Goal: Task Accomplishment & Management: Manage account settings

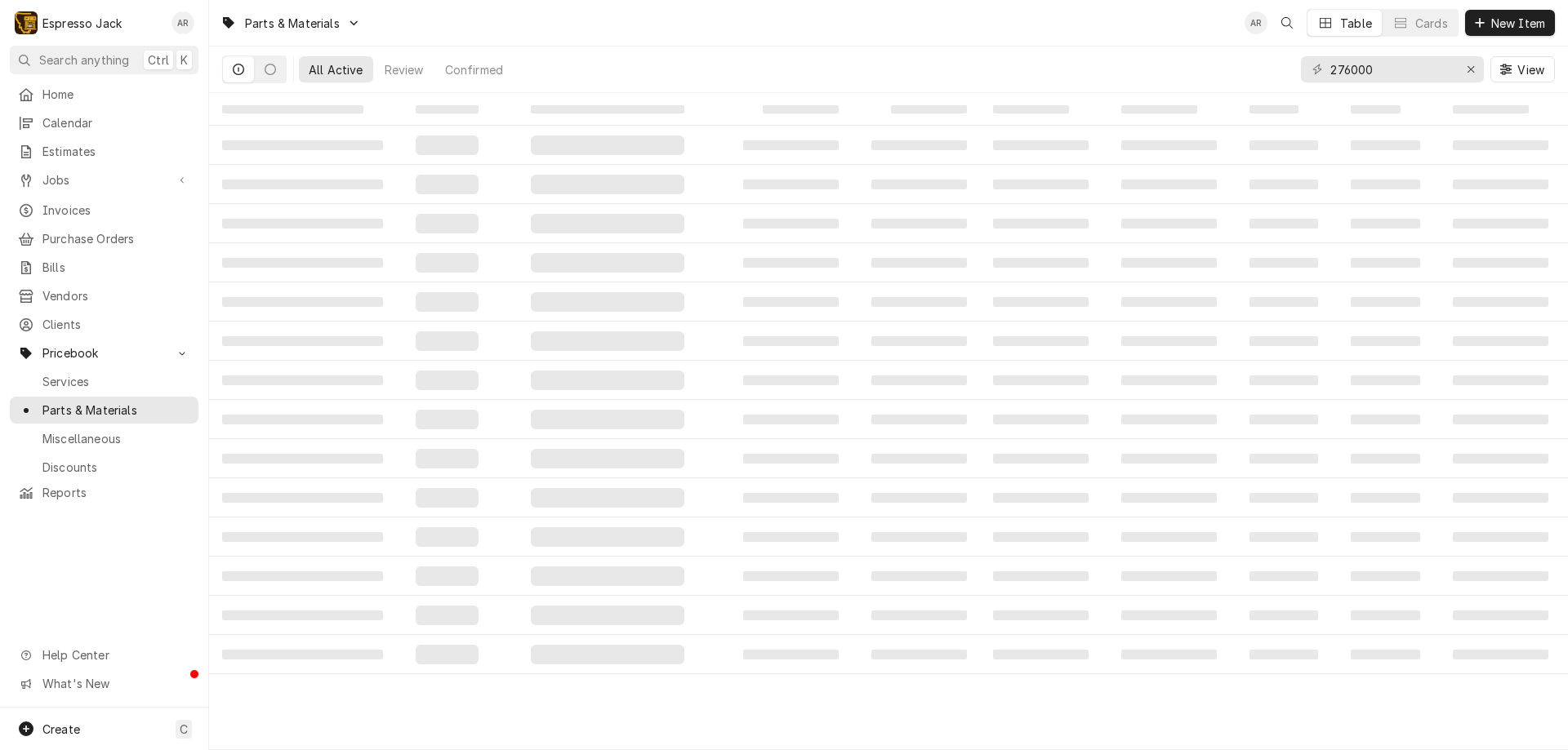
type input "276000"
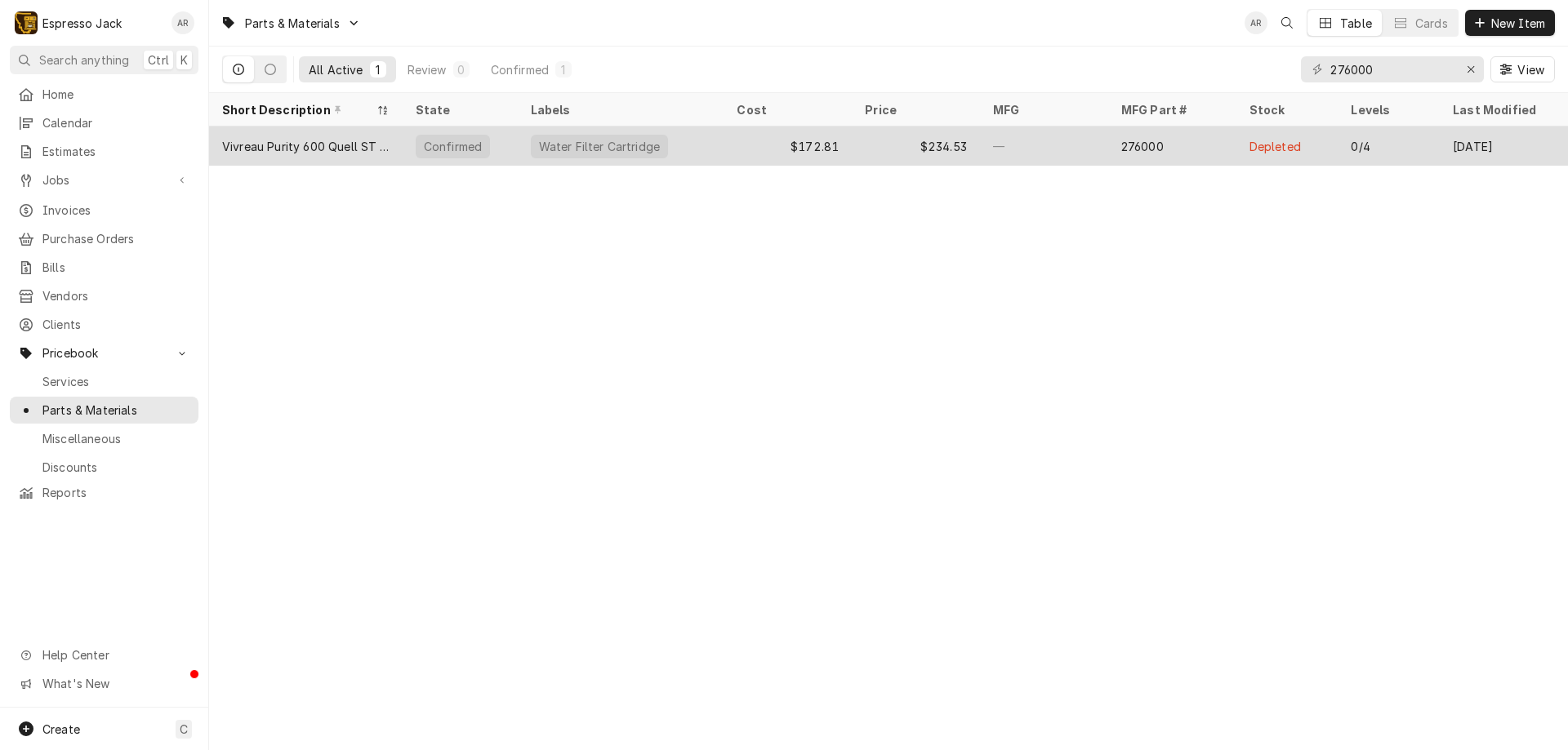
click at [350, 150] on div "Vivreau Purity 600 Quell ST exchange cartridge" at bounding box center [306, 147] width 167 height 17
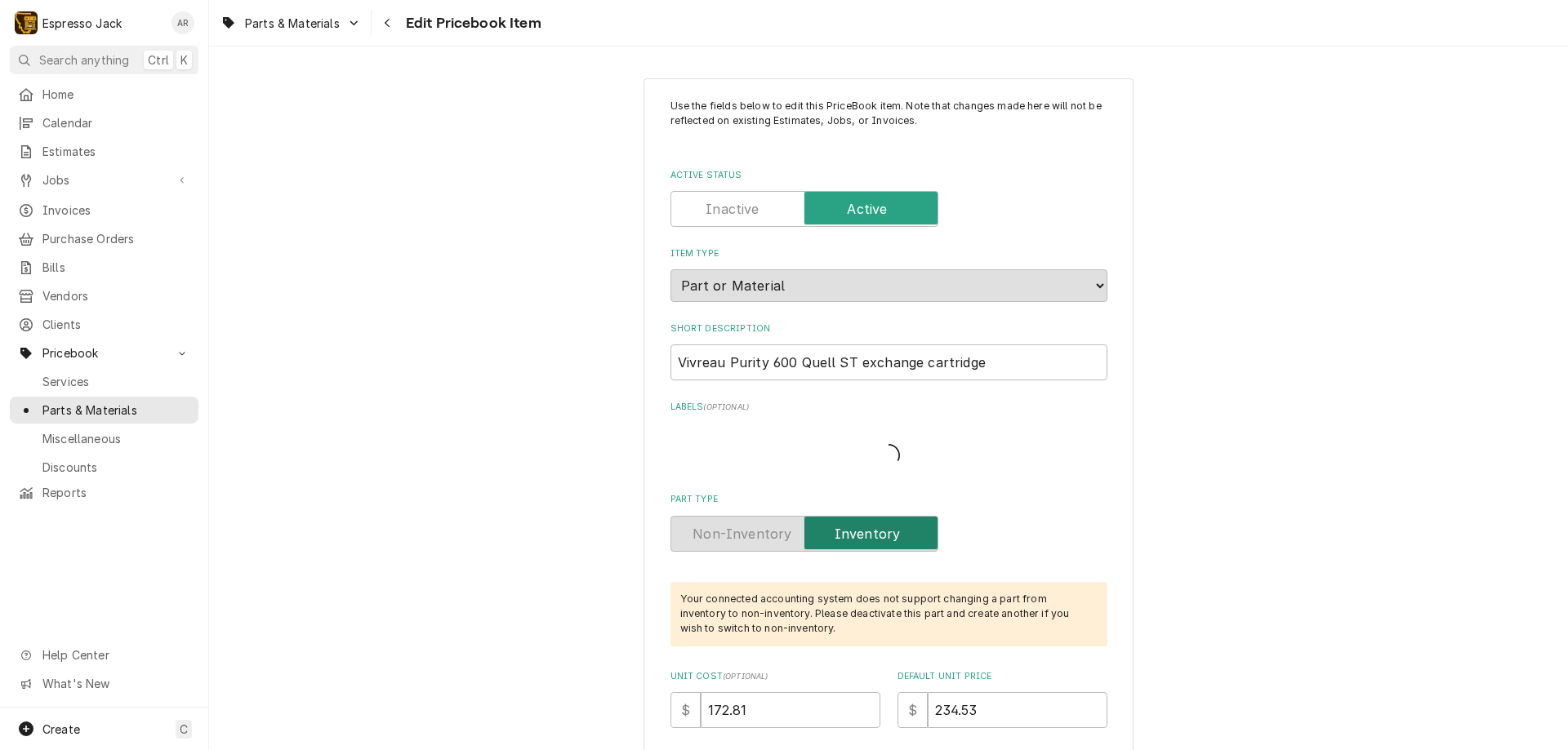
type textarea "x"
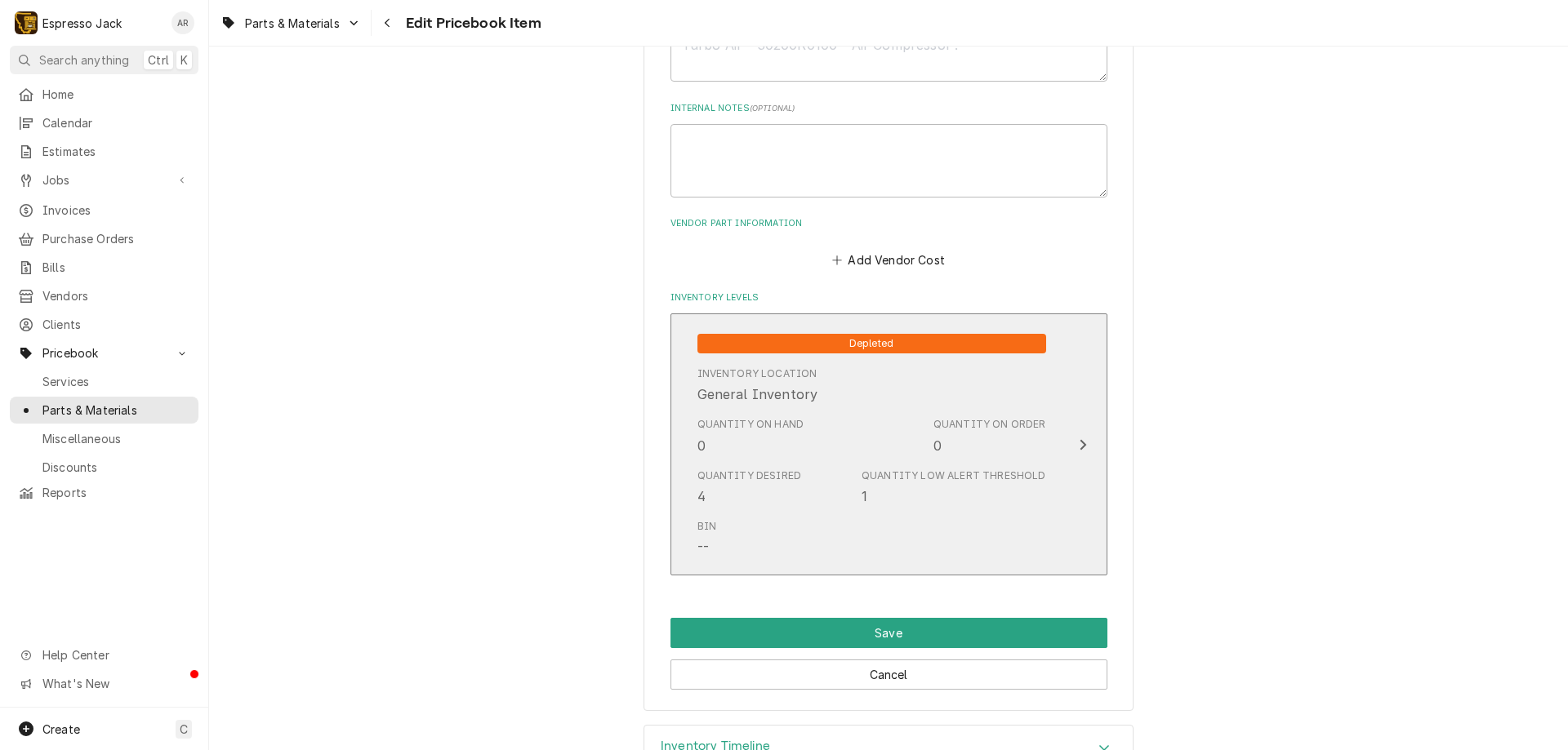
scroll to position [980, 0]
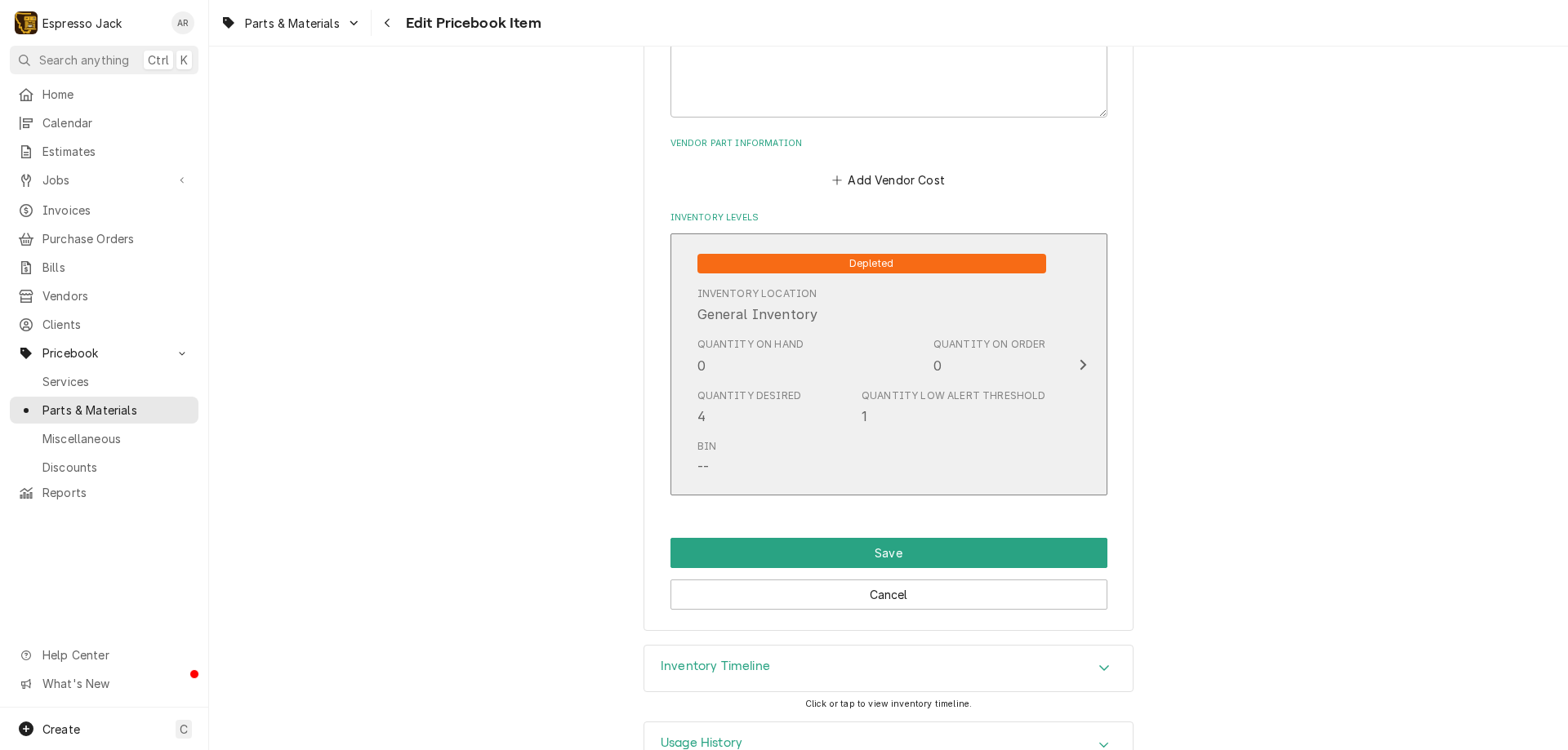
click at [1079, 361] on icon "Update Inventory Level" at bounding box center [1083, 365] width 8 height 13
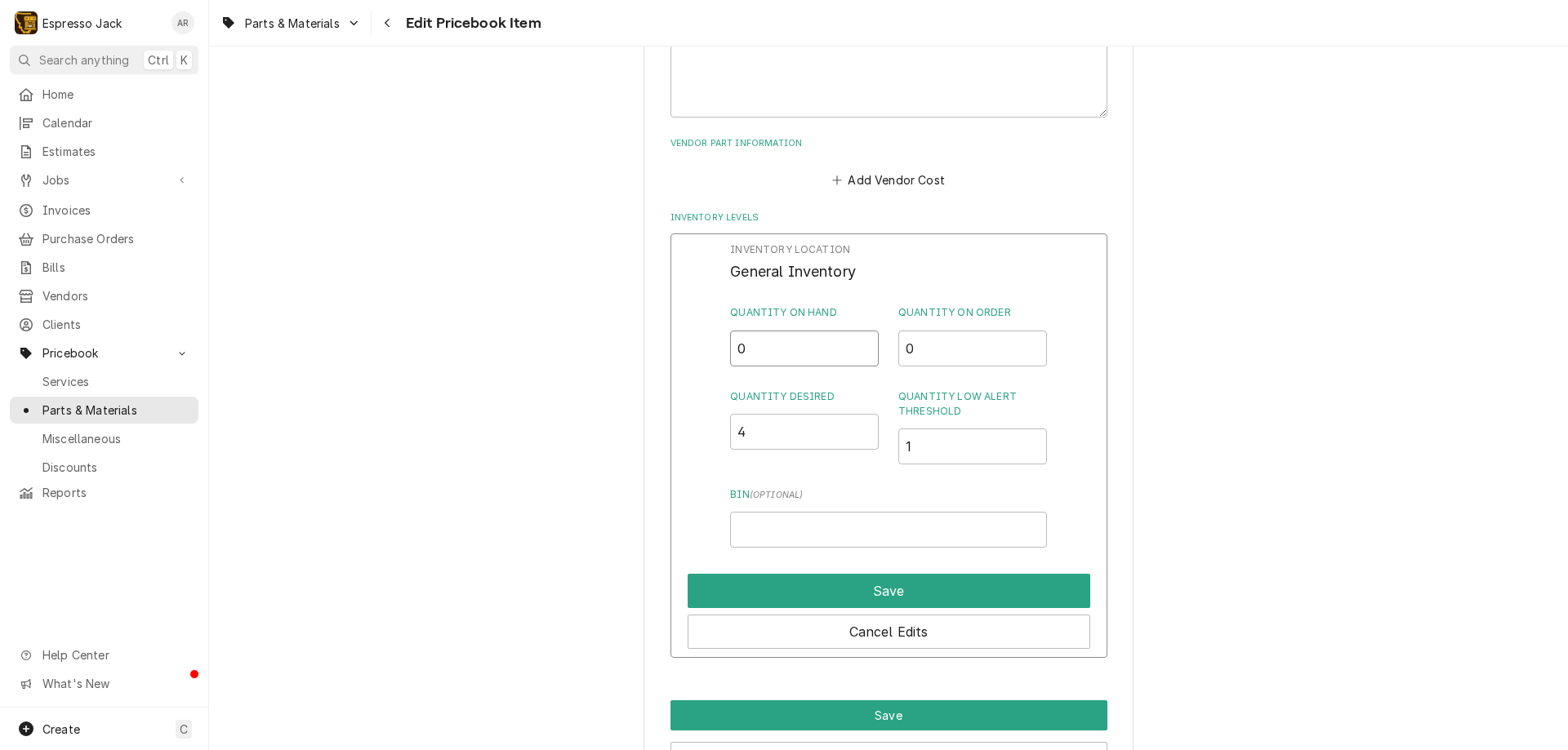
drag, startPoint x: 739, startPoint y: 342, endPoint x: 725, endPoint y: 345, distance: 14.3
click at [725, 345] on div "Inventory Location General Inventory Quantity on Hand 0 Quantity on Order 0 Qua…" at bounding box center [889, 445] width 437 height 425
drag, startPoint x: 754, startPoint y: 349, endPoint x: 736, endPoint y: 350, distance: 18.0
click at [736, 350] on input "0" at bounding box center [804, 348] width 148 height 36
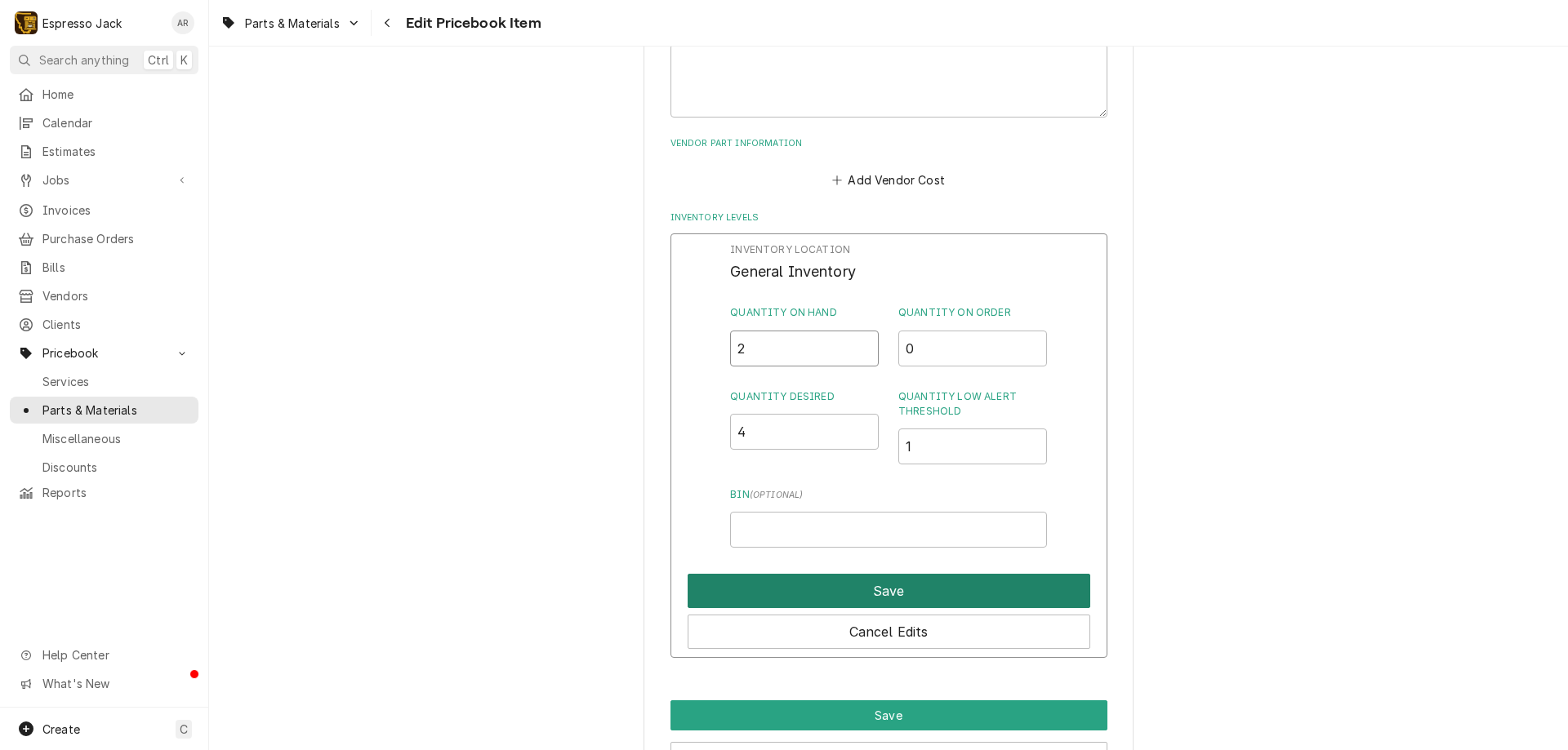
type input "2"
click at [882, 593] on button "Save" at bounding box center [889, 590] width 402 height 34
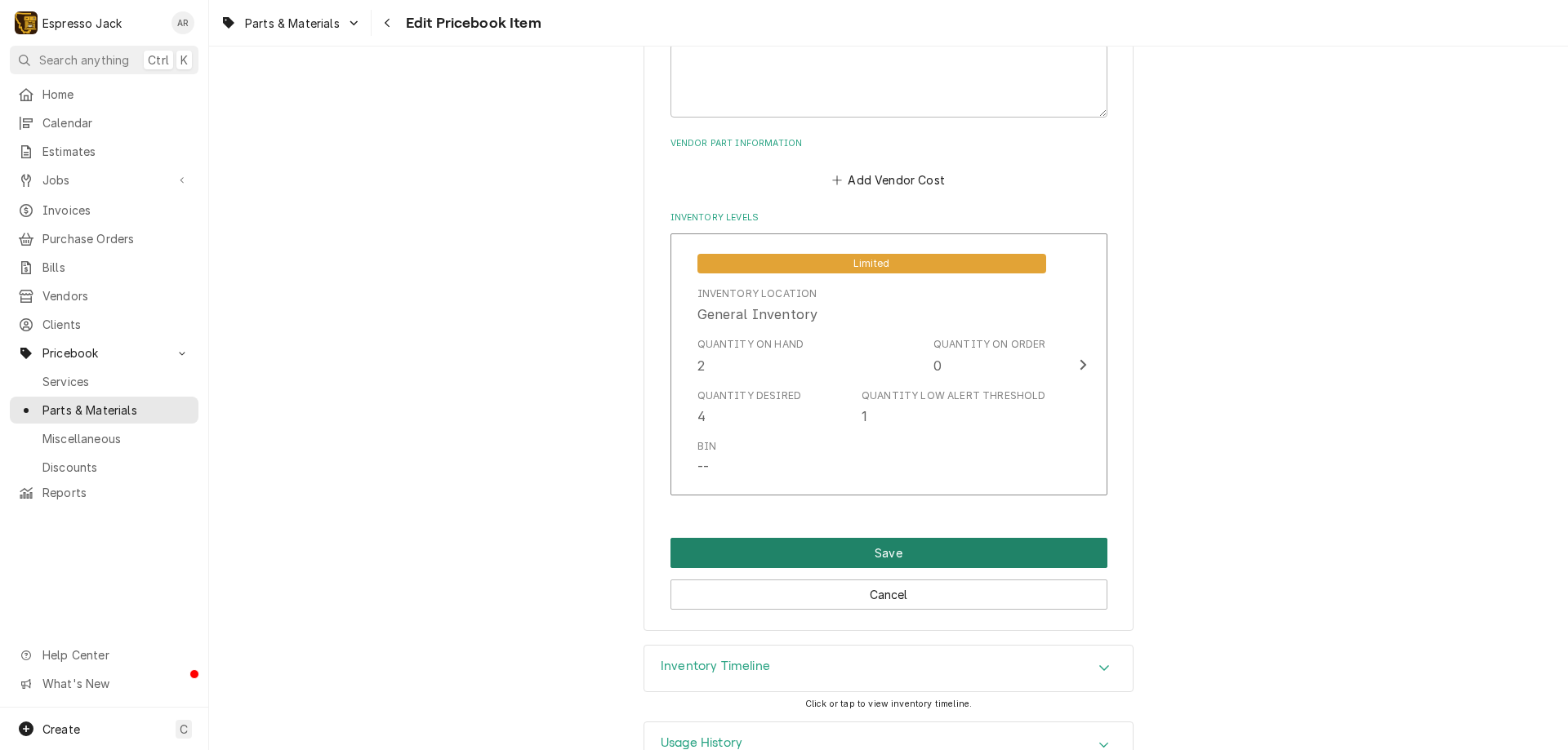
click at [891, 556] on button "Save" at bounding box center [889, 553] width 437 height 30
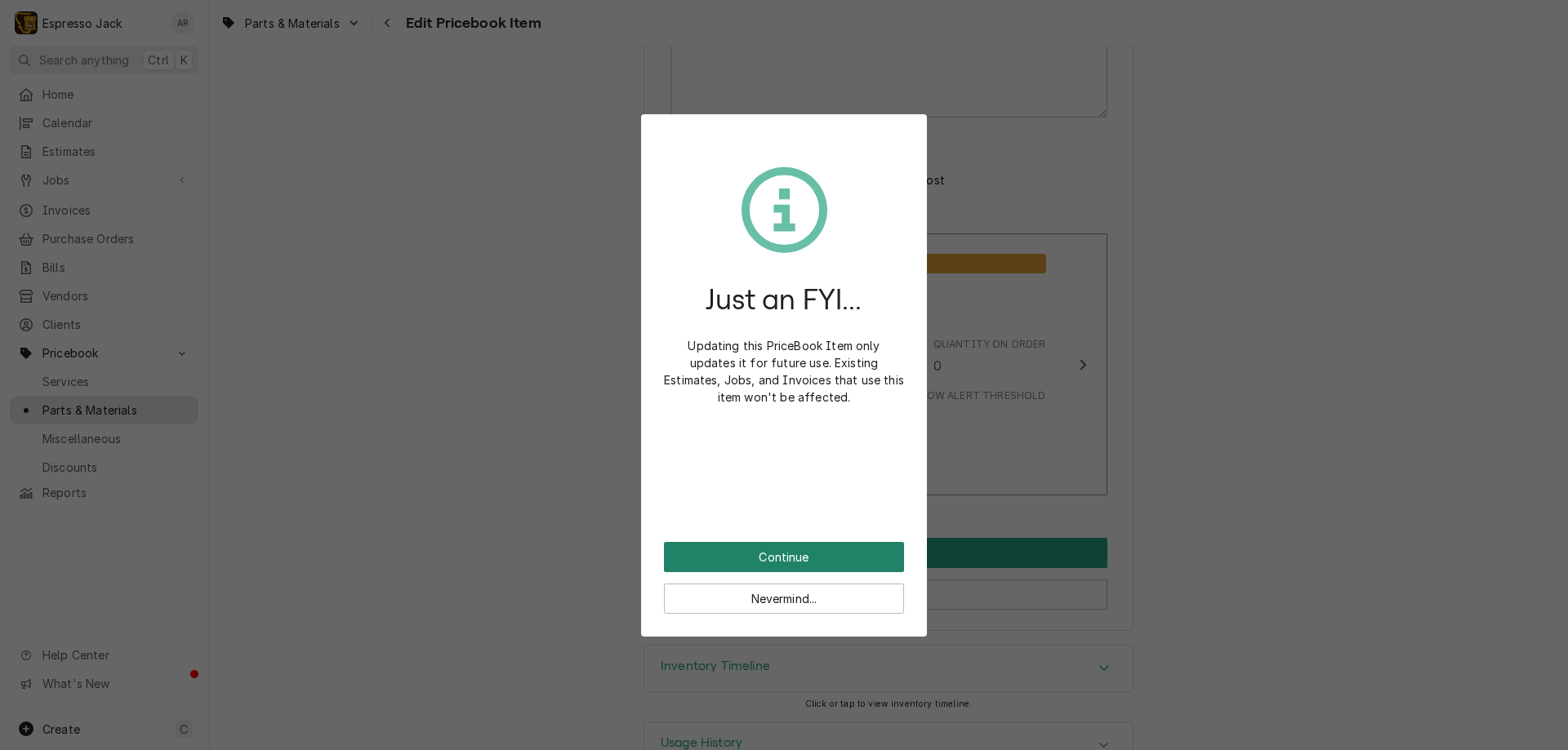
click at [758, 556] on button "Continue" at bounding box center [784, 557] width 240 height 30
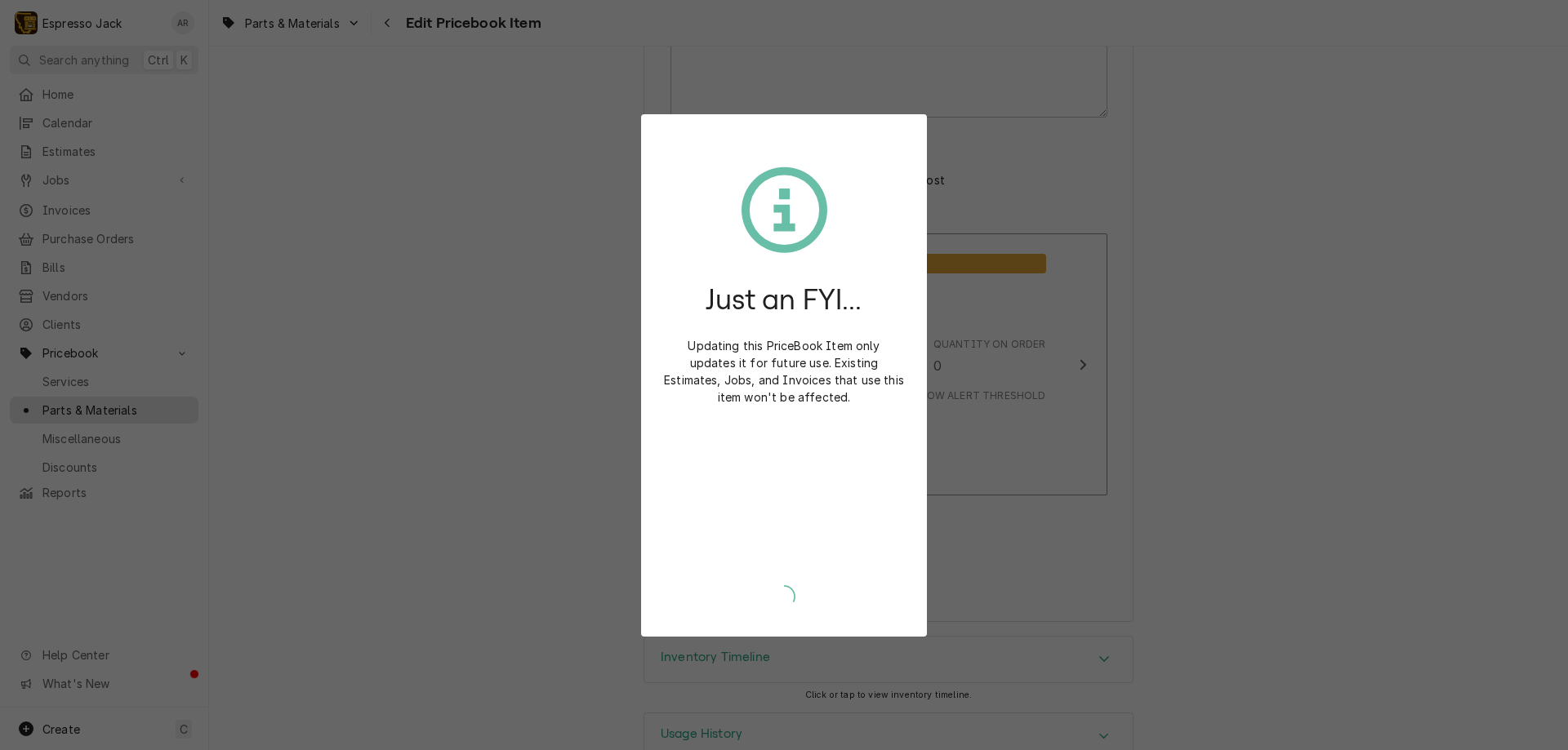
type textarea "x"
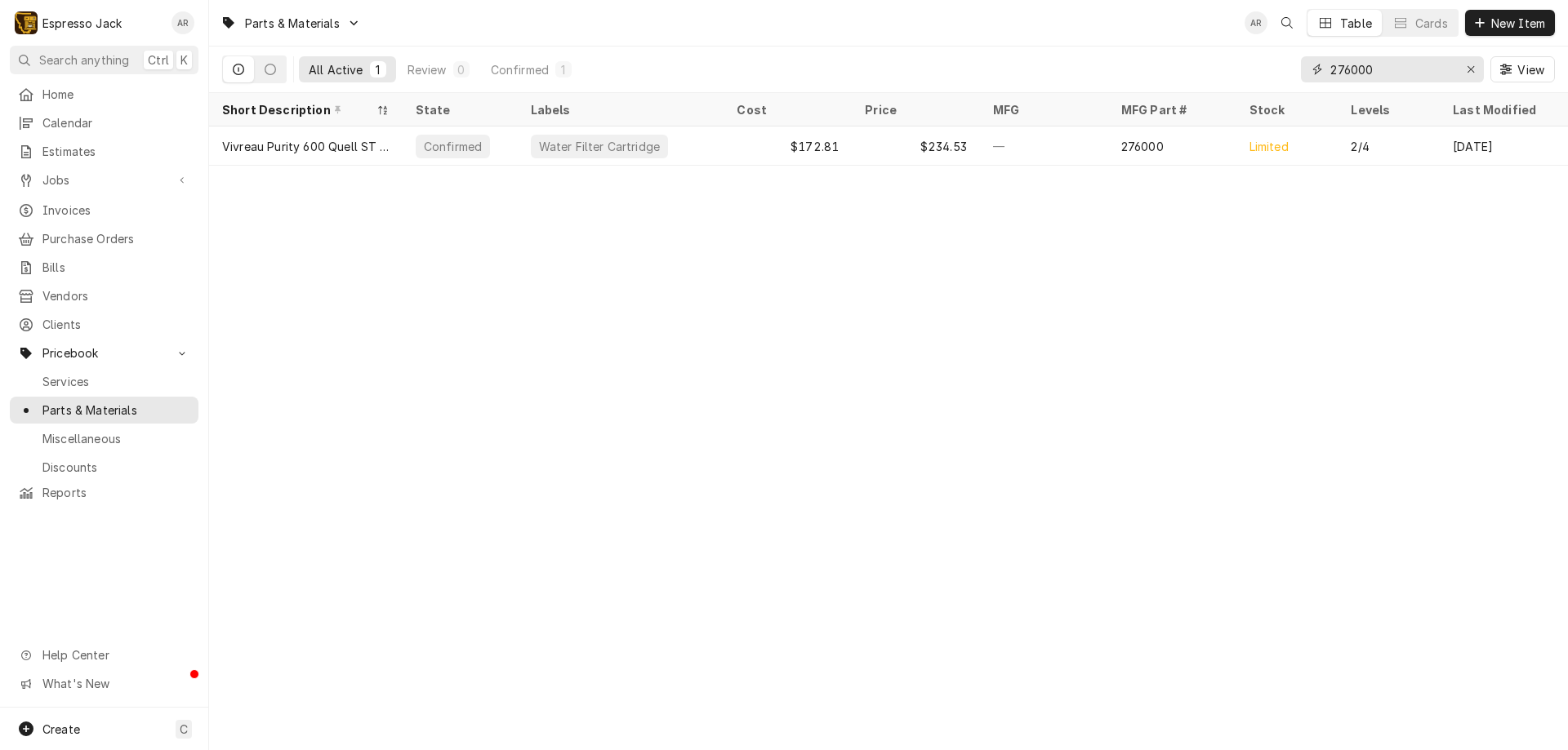
drag, startPoint x: 1406, startPoint y: 72, endPoint x: 1239, endPoint y: 28, distance: 172.7
click at [1239, 28] on div "Parts & Materials AR Table Cards New Item All Active 1 Review 0 Confirmed 1 276…" at bounding box center [889, 47] width 1359 height 93
type input "1"
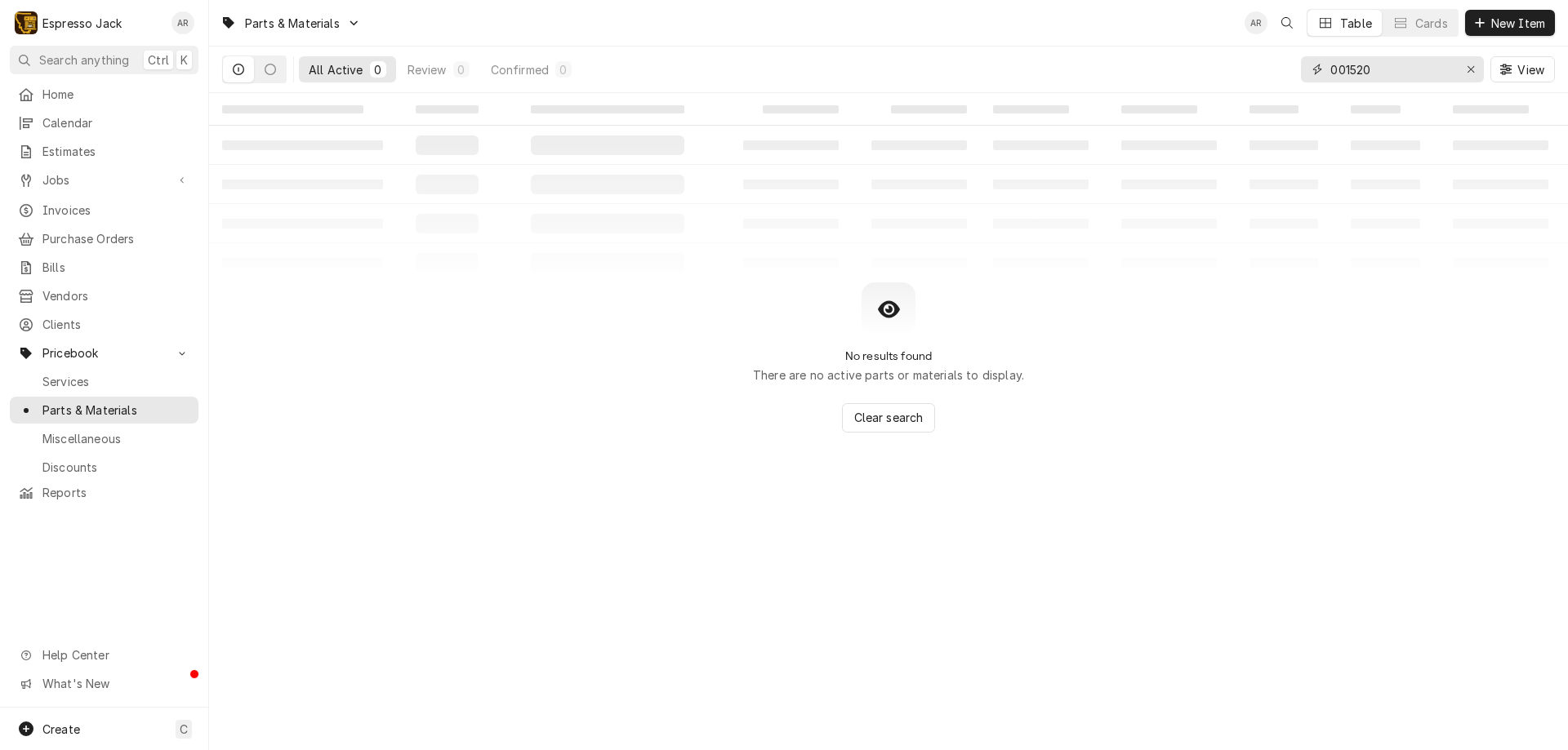
click at [1331, 69] on input "001520" at bounding box center [1391, 69] width 122 height 26
drag, startPoint x: 1397, startPoint y: 69, endPoint x: 1276, endPoint y: 34, distance: 126.0
click at [1276, 34] on div "Parts & Materials AR Table Cards New Item All Active 0 Review 0 Confirmed 0 100…" at bounding box center [889, 47] width 1359 height 93
drag, startPoint x: 1398, startPoint y: 68, endPoint x: 1255, endPoint y: 58, distance: 143.3
click at [1255, 58] on div "All Active 0 Review 0 Confirmed 0 1054236 View" at bounding box center [889, 69] width 1332 height 46
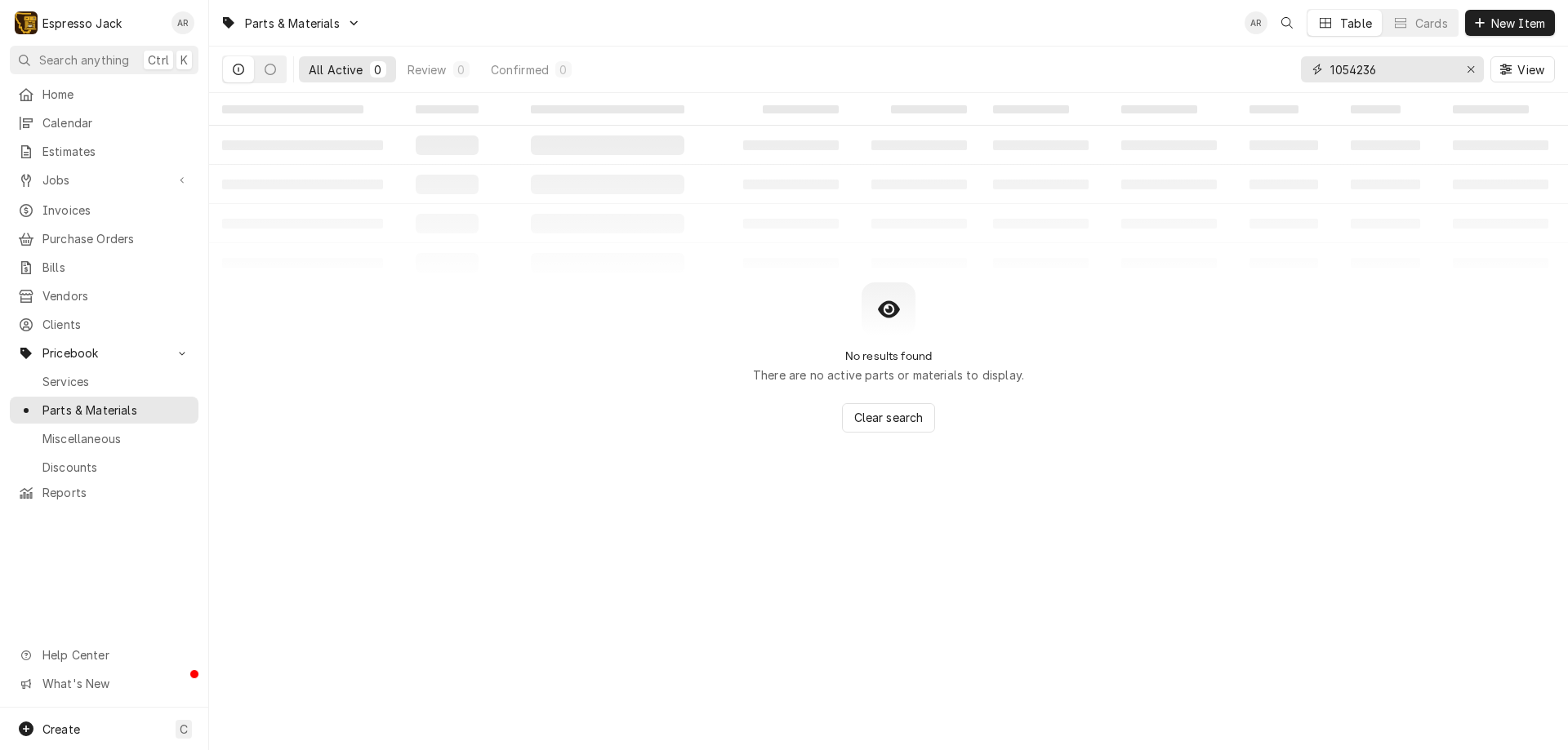
type input "1"
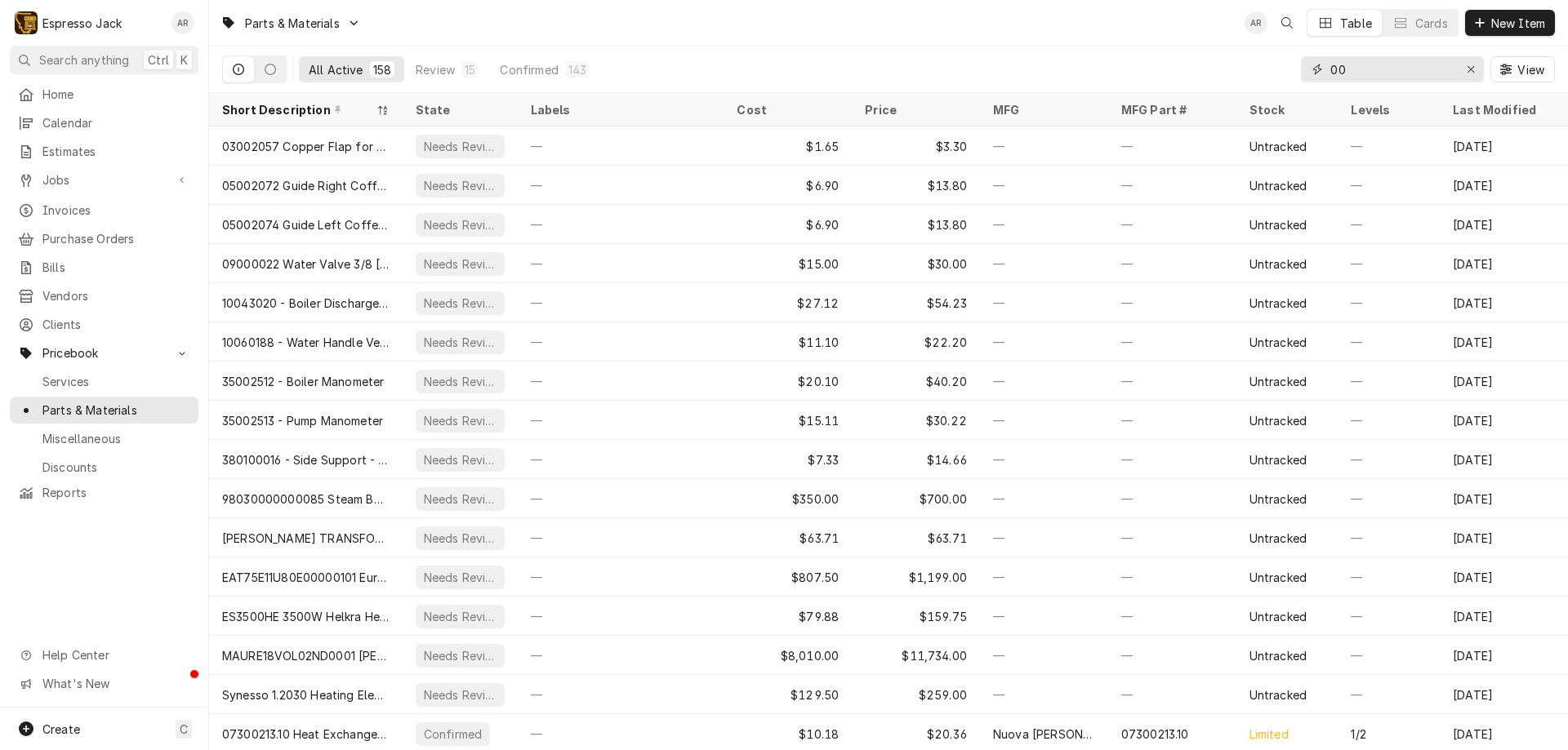
type input "0"
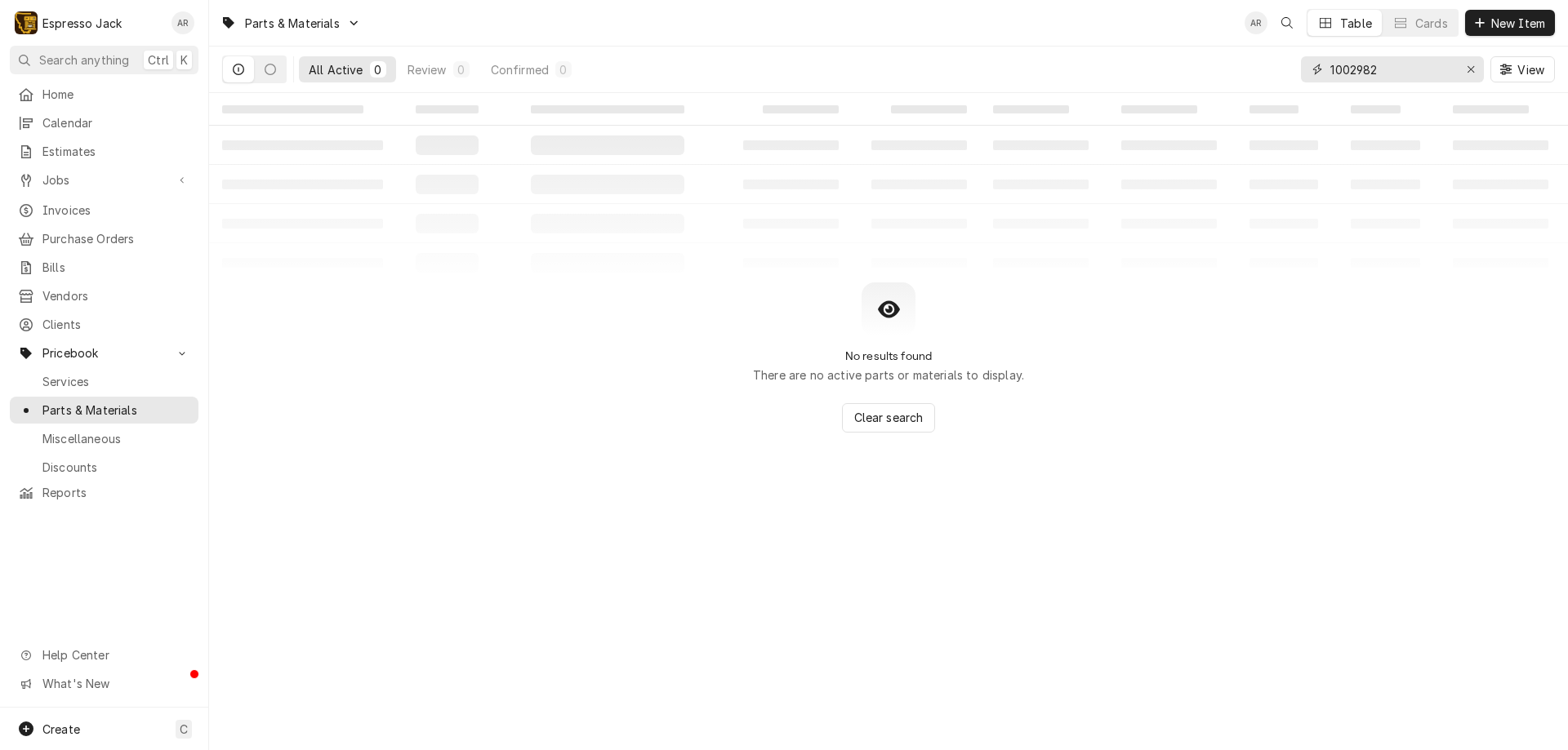
drag, startPoint x: 1396, startPoint y: 68, endPoint x: 1277, endPoint y: 62, distance: 119.2
click at [1277, 62] on div "All Active 0 Review 0 Confirmed 0 1002982 View" at bounding box center [889, 69] width 1332 height 46
type input "1"
click at [1331, 68] on input "001518" at bounding box center [1391, 69] width 122 height 26
drag, startPoint x: 1409, startPoint y: 67, endPoint x: 1177, endPoint y: 58, distance: 232.2
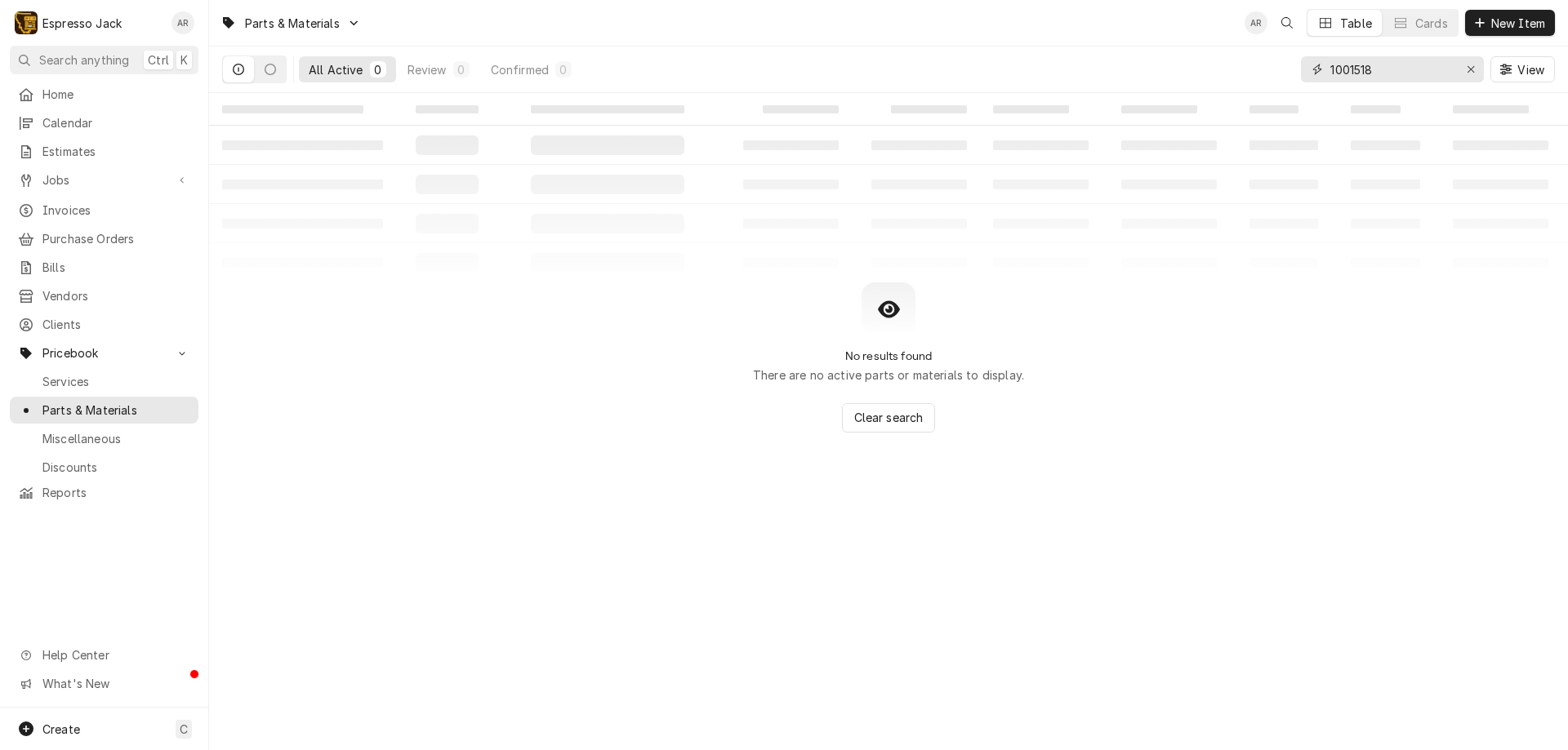
click at [1177, 58] on div "All Active 0 Review 0 Confirmed 0 1001518 View" at bounding box center [889, 69] width 1332 height 46
type input "1"
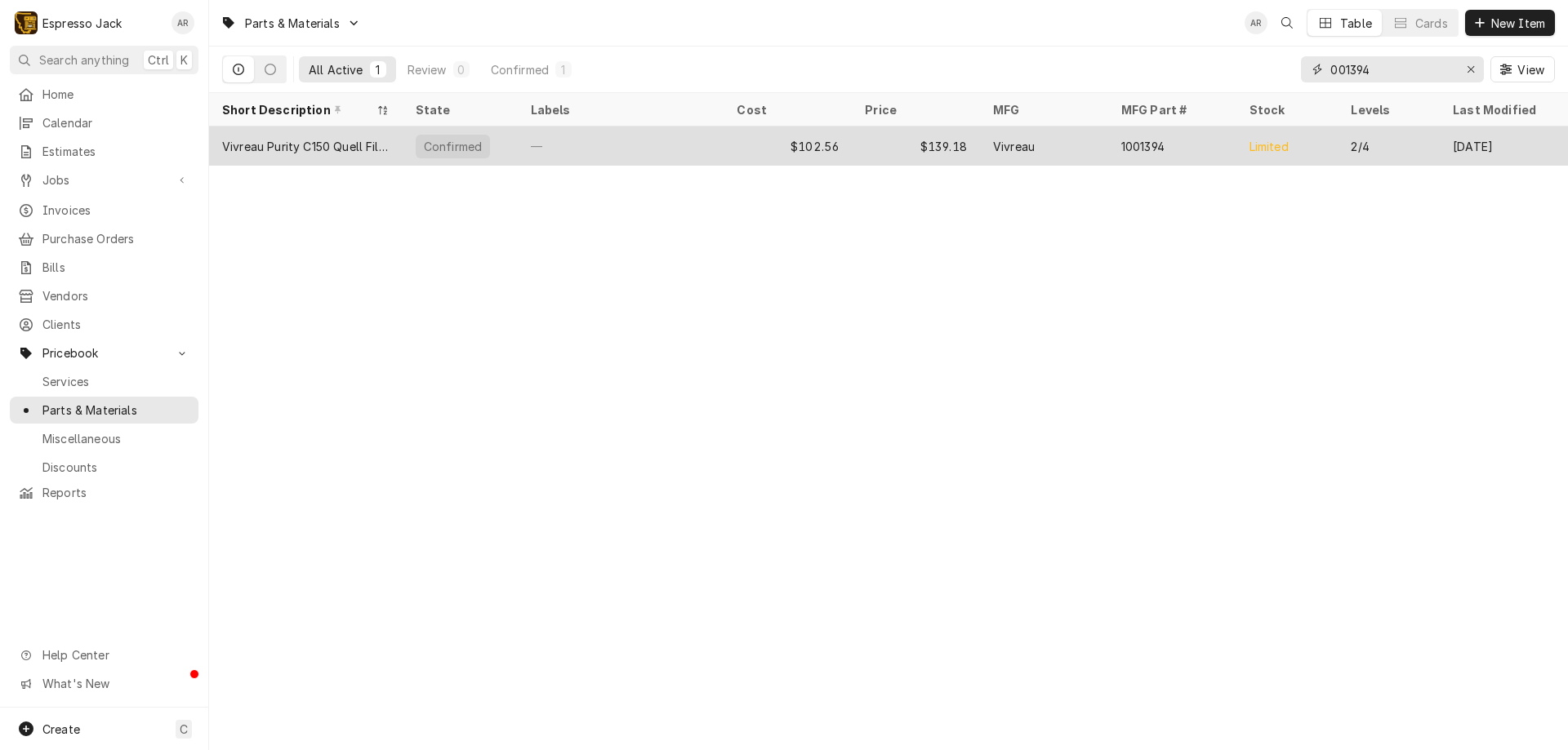
type input "001394"
click at [344, 147] on div "Vivreau Purity C150 Quell Filter" at bounding box center [306, 147] width 167 height 17
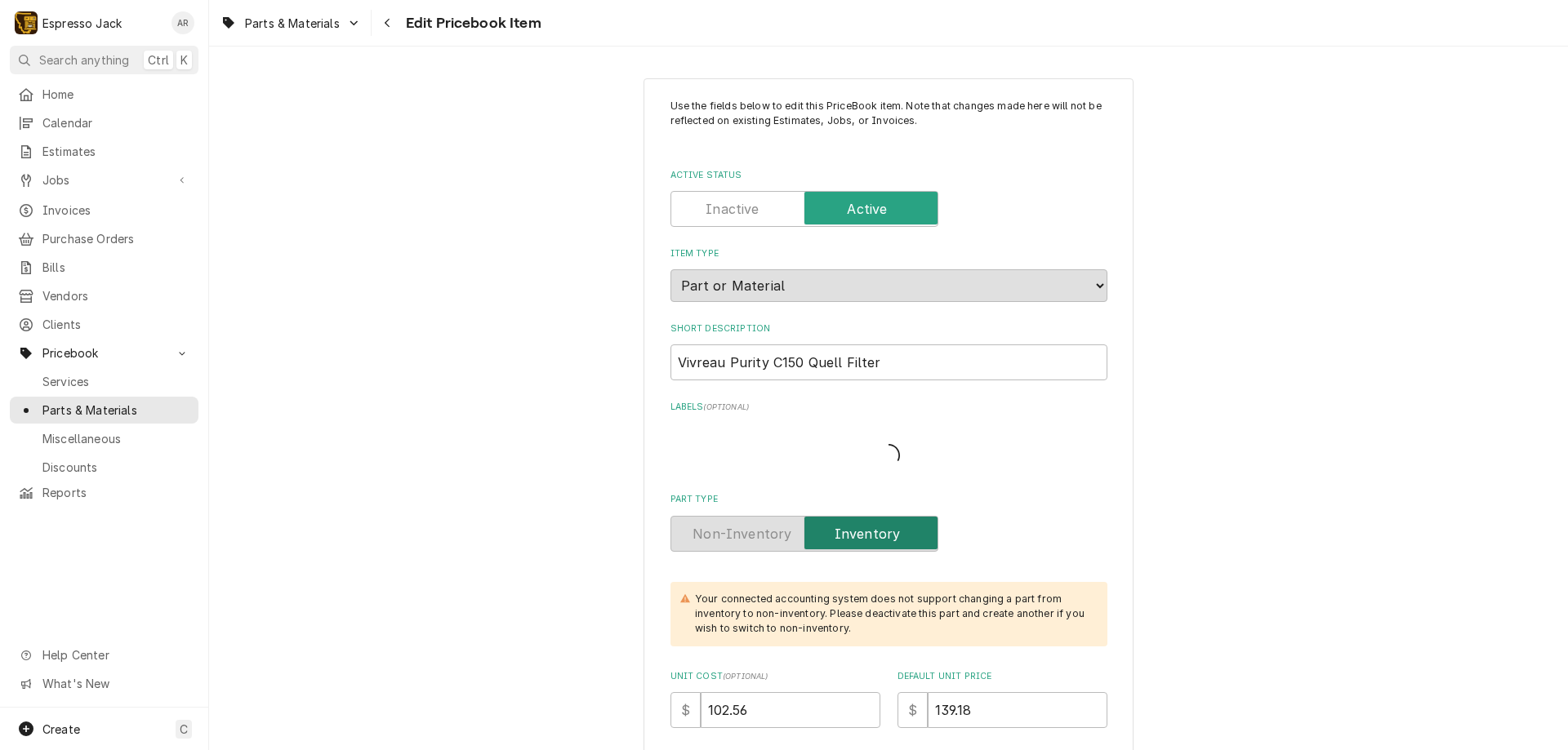
type textarea "x"
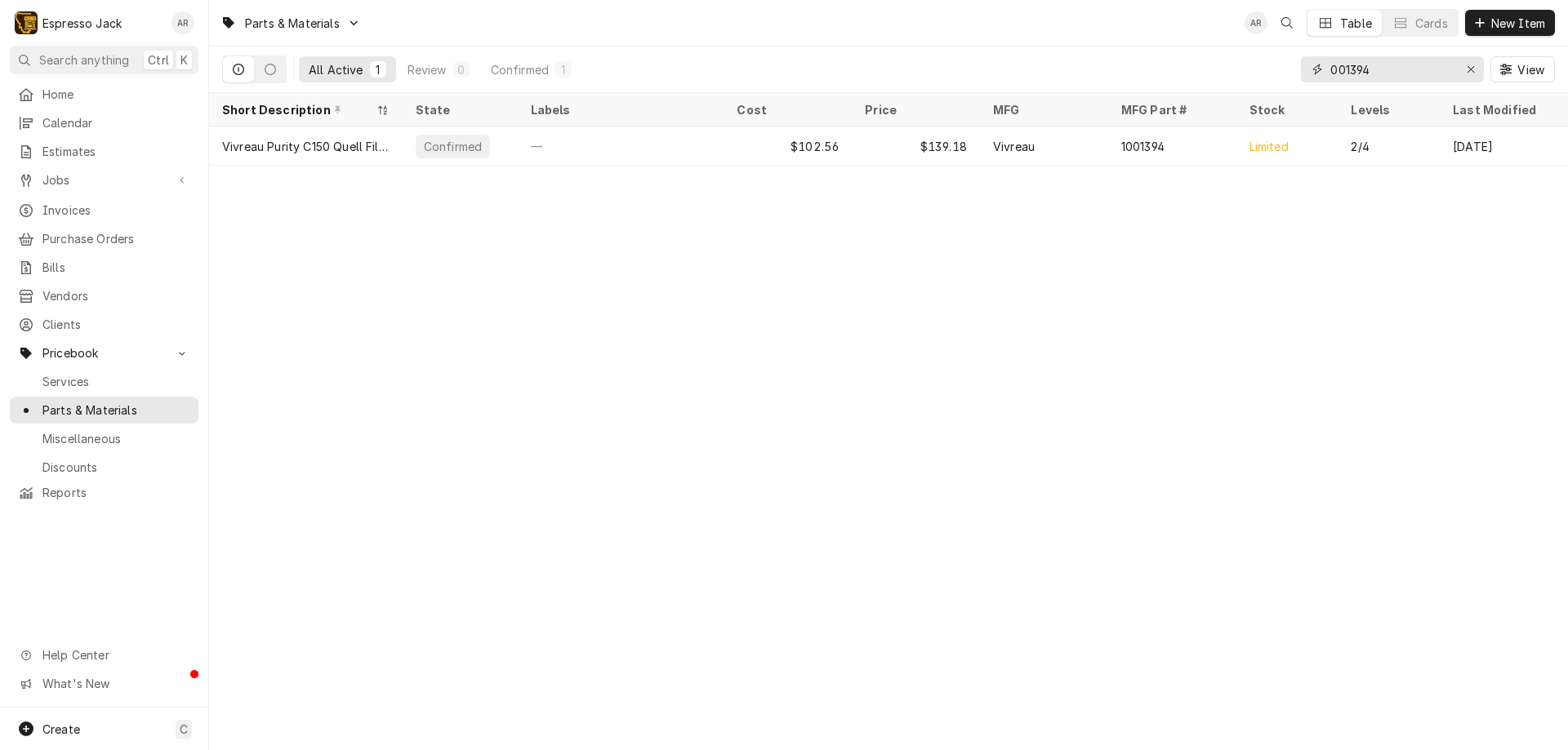
click at [1333, 66] on input "001394" at bounding box center [1391, 69] width 122 height 26
click at [1332, 73] on input "001394" at bounding box center [1391, 69] width 122 height 26
drag, startPoint x: 1387, startPoint y: 69, endPoint x: 1267, endPoint y: 55, distance: 120.8
click at [1267, 55] on div "All Active 1 Review 0 Confirmed 1 1001394 View" at bounding box center [889, 69] width 1332 height 46
type input "1"
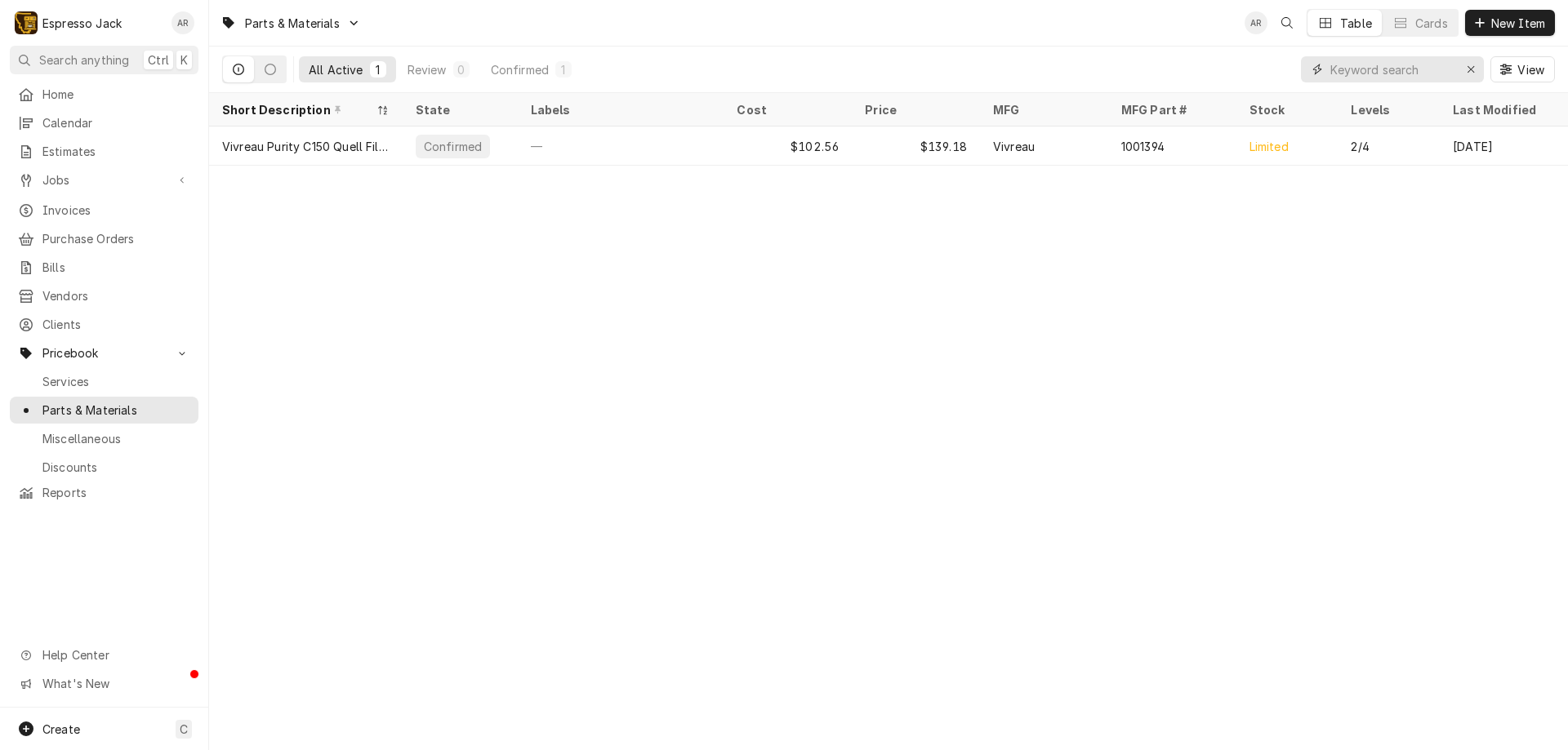
type input "0"
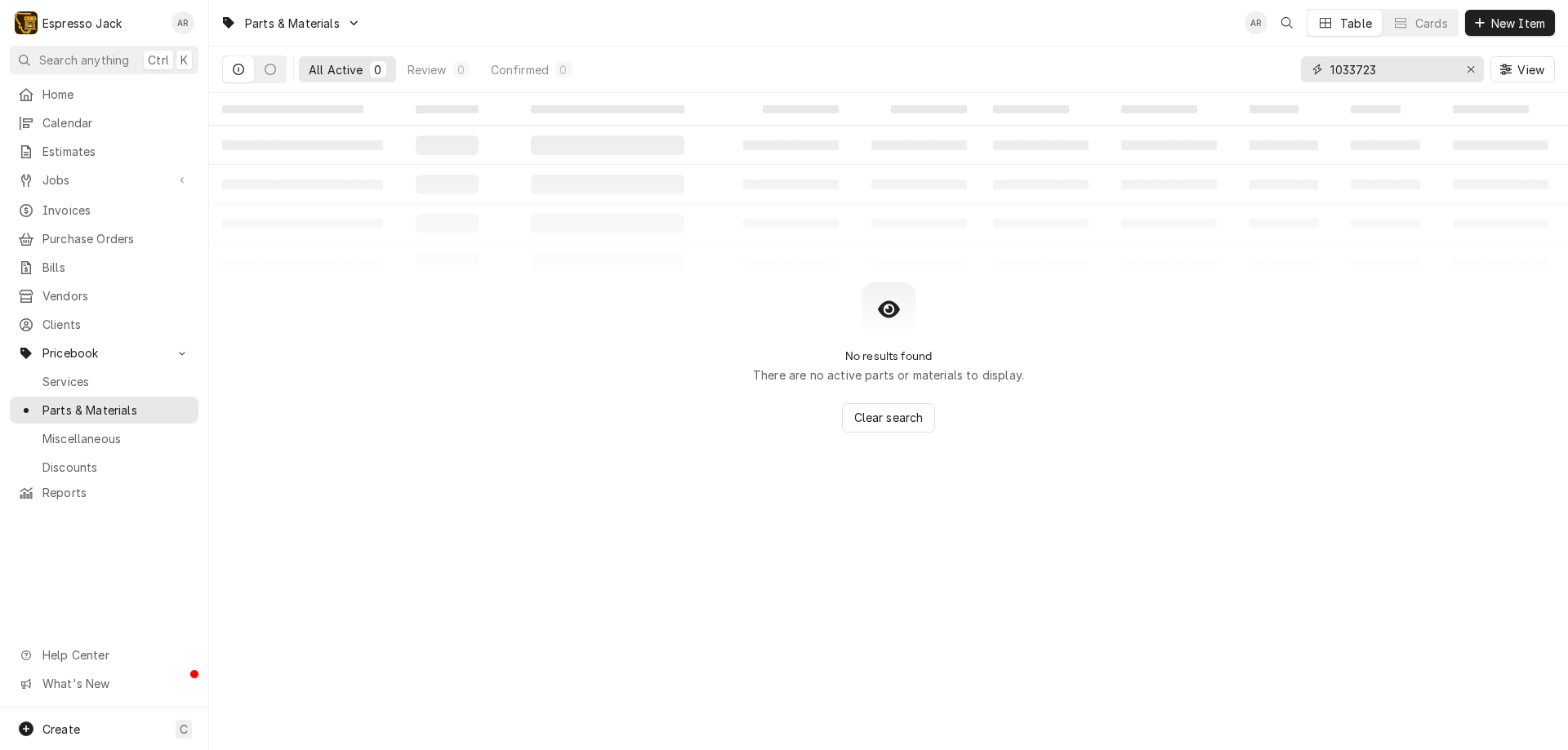
drag, startPoint x: 1398, startPoint y: 75, endPoint x: 1226, endPoint y: 34, distance: 176.8
click at [1226, 34] on div "Parts & Materials AR Table Cards New Item All Active 0 Review 0 Confirmed 0 103…" at bounding box center [889, 47] width 1359 height 93
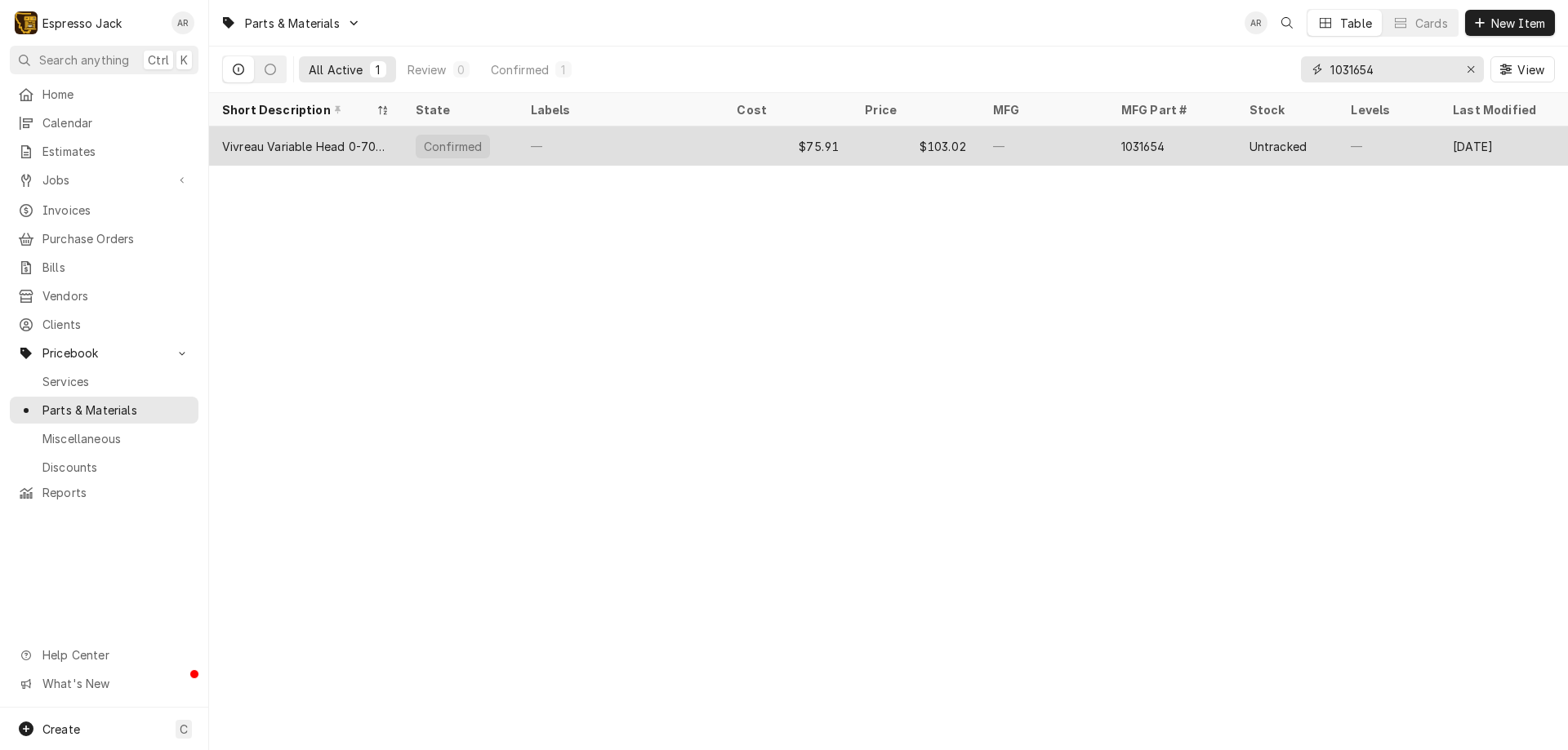
type input "1031654"
click at [769, 143] on div "$75.91" at bounding box center [788, 146] width 128 height 39
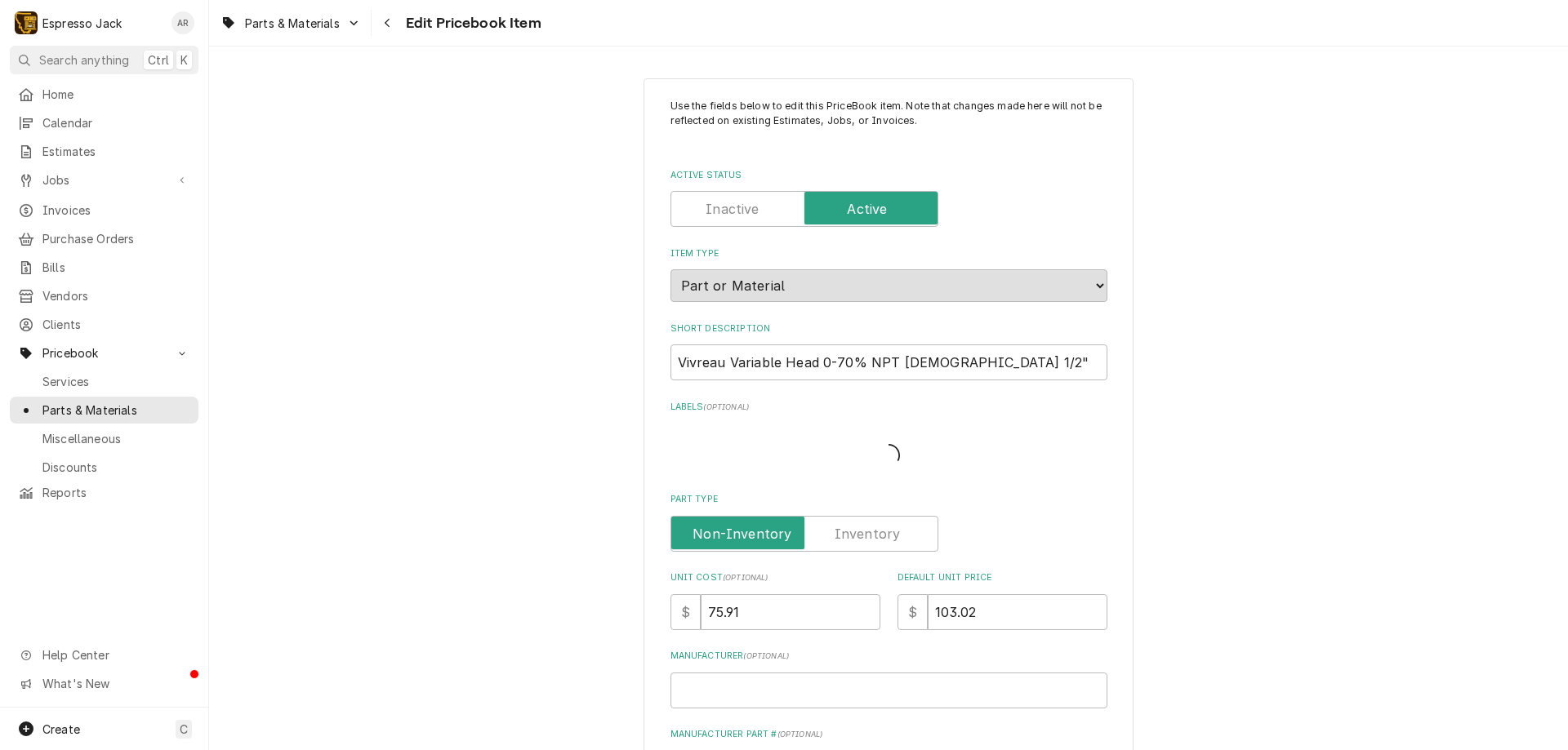
type textarea "x"
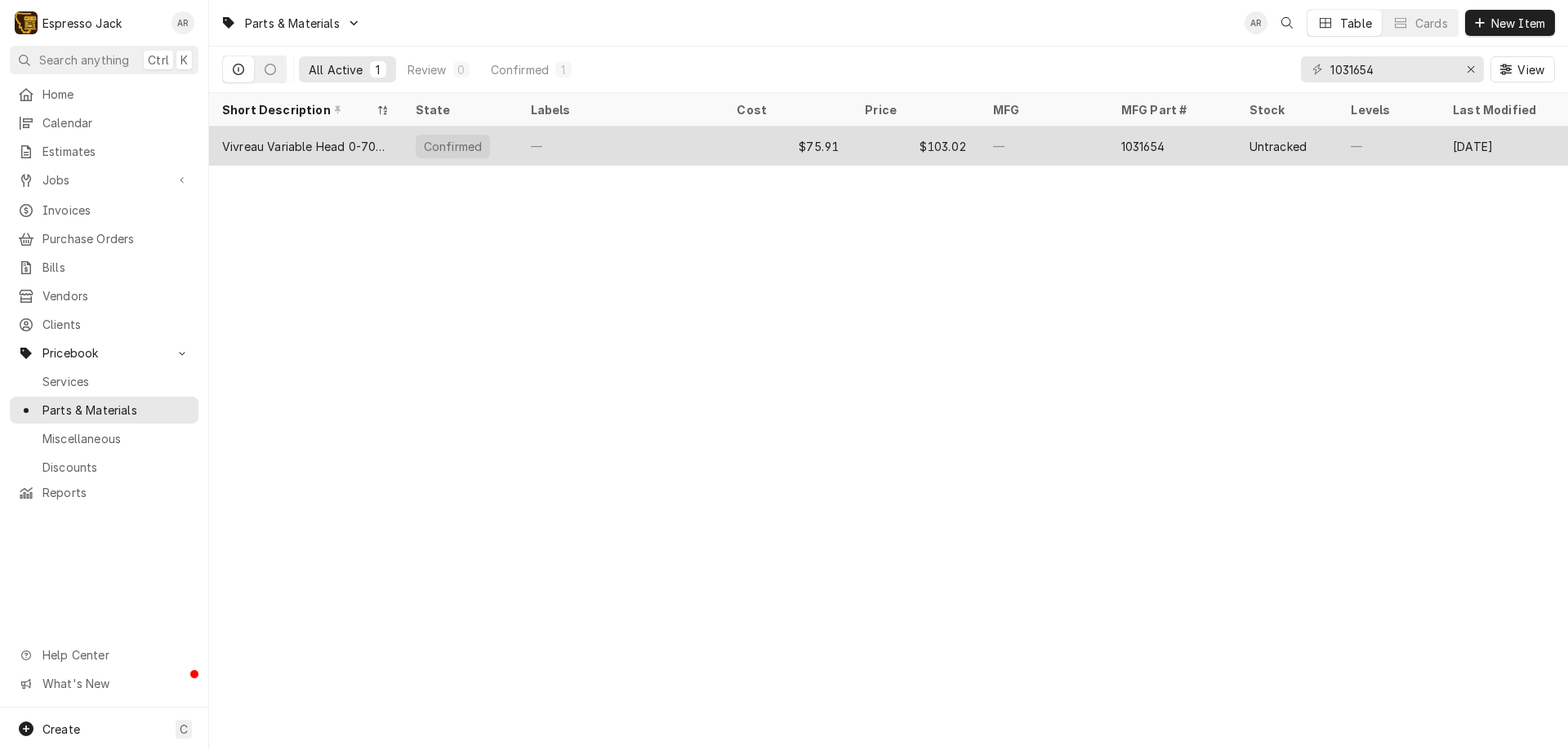
click at [982, 151] on div "—" at bounding box center [1044, 146] width 128 height 39
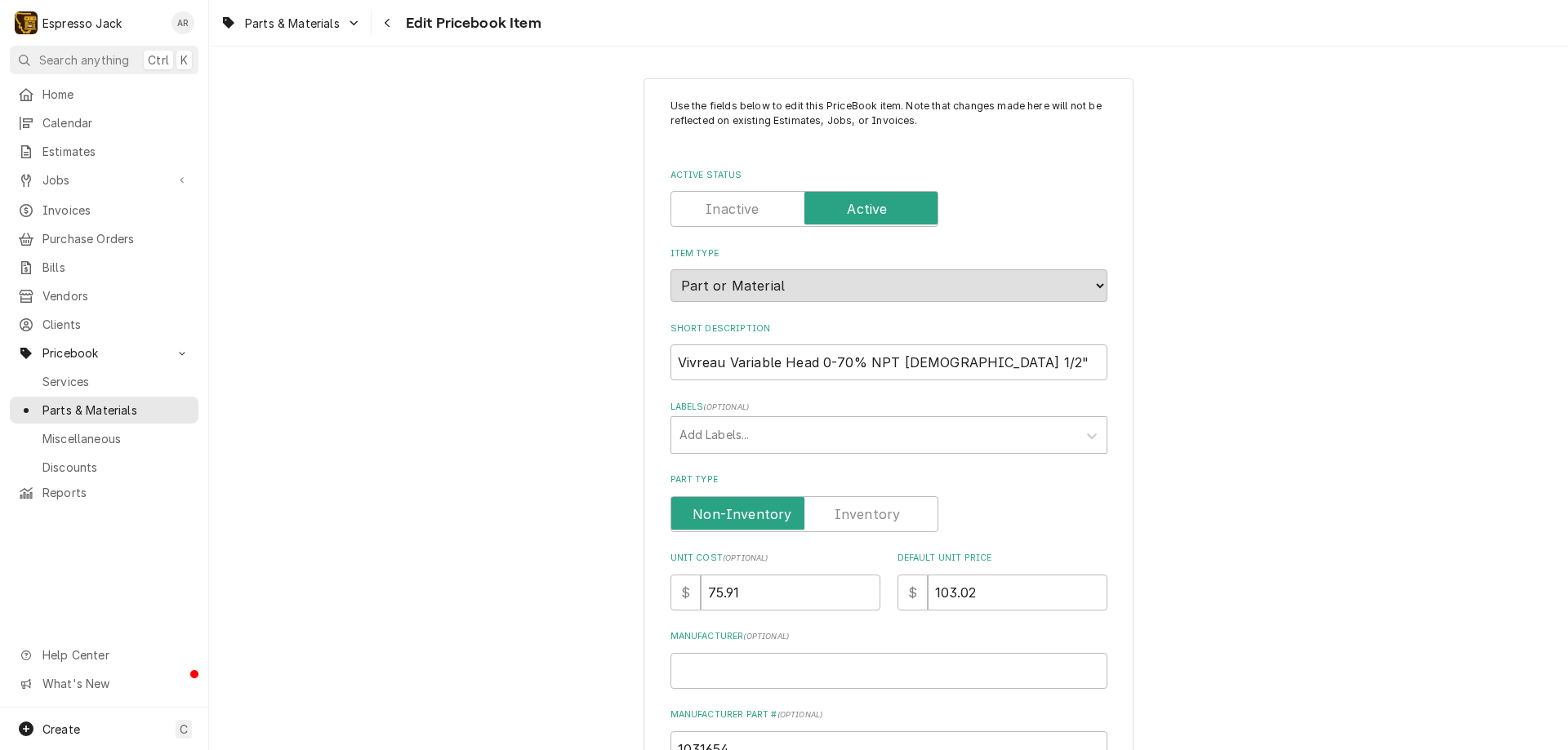
type textarea "x"
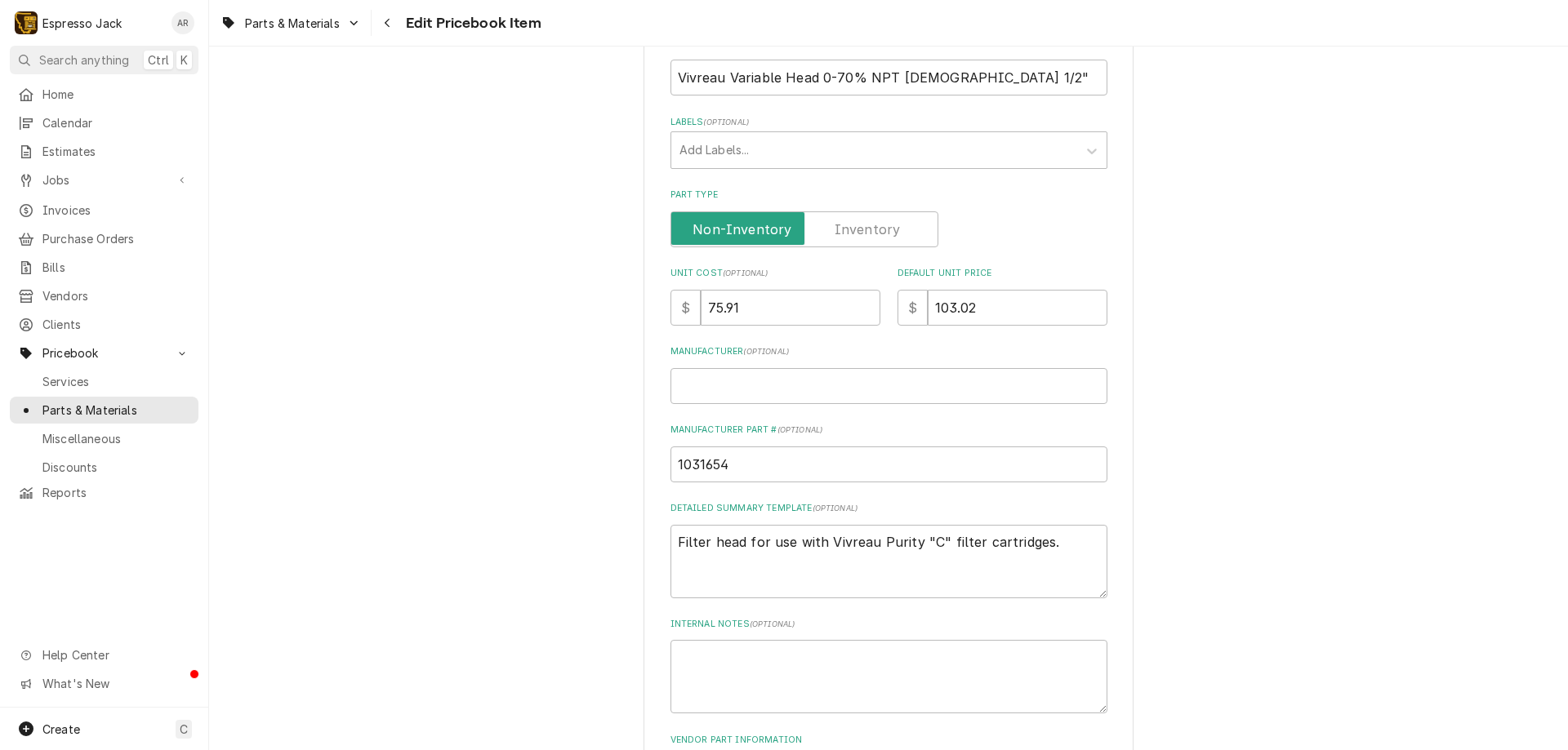
scroll to position [294, 0]
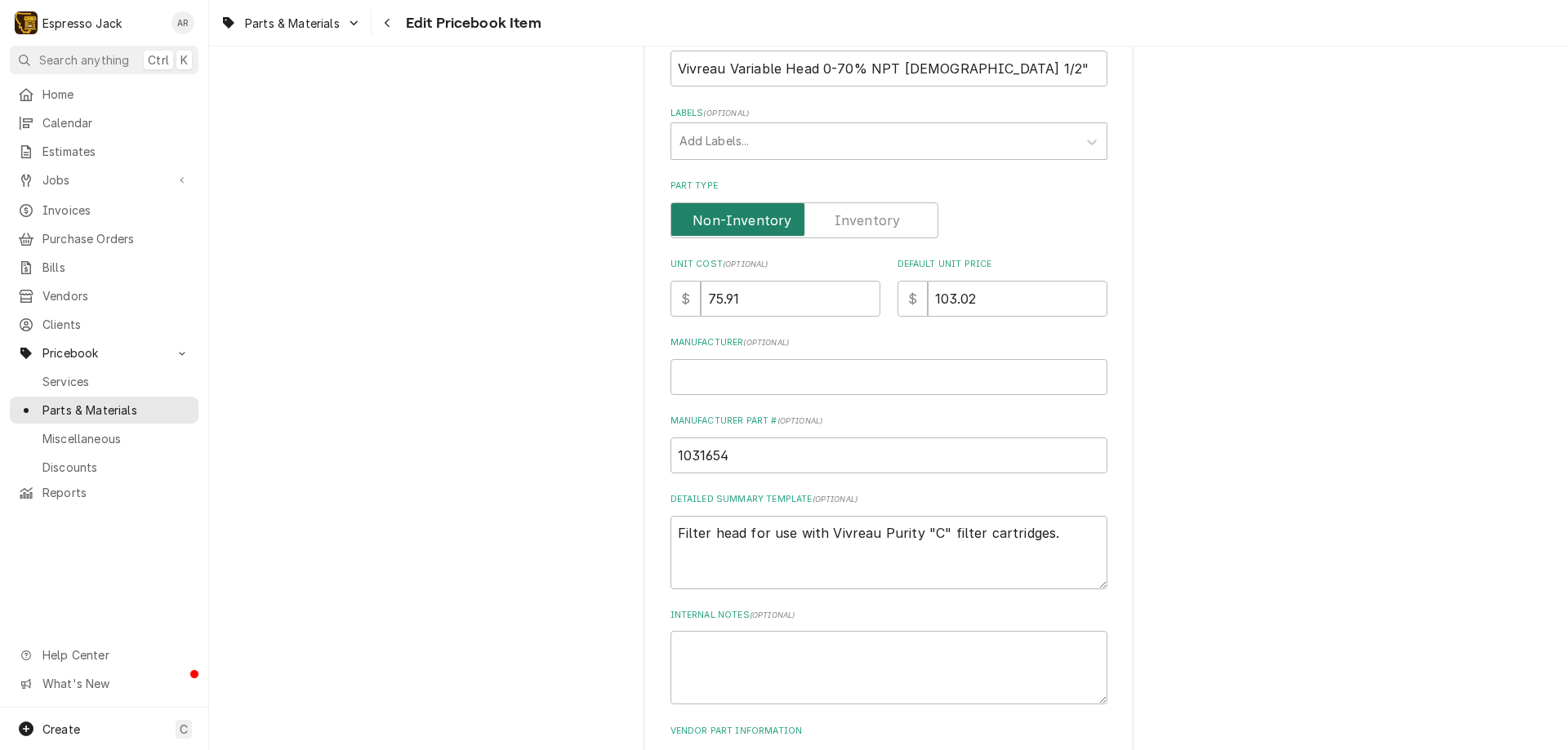
click at [897, 229] on input "Part Type" at bounding box center [804, 220] width 253 height 36
checkbox input "true"
type textarea "x"
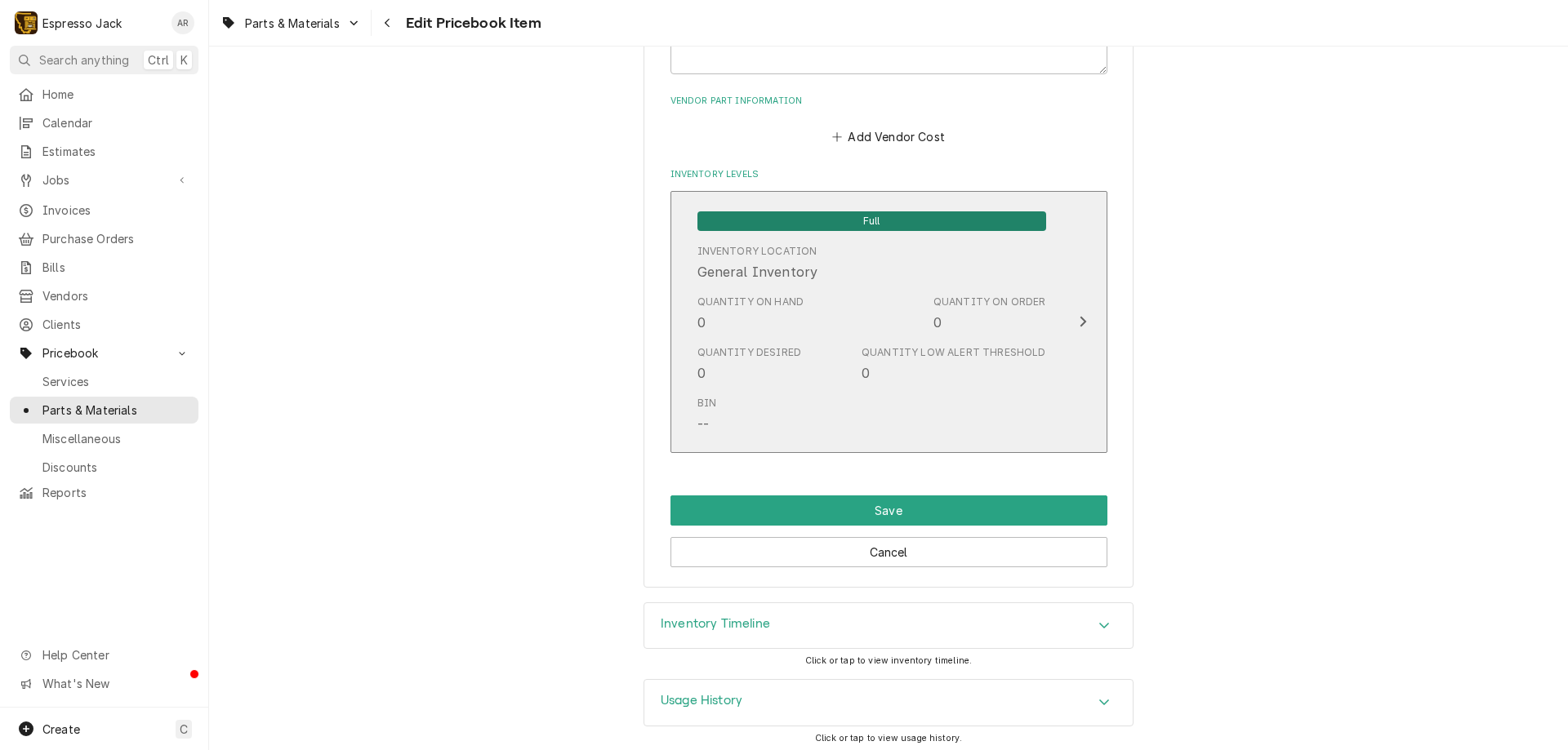
scroll to position [930, 0]
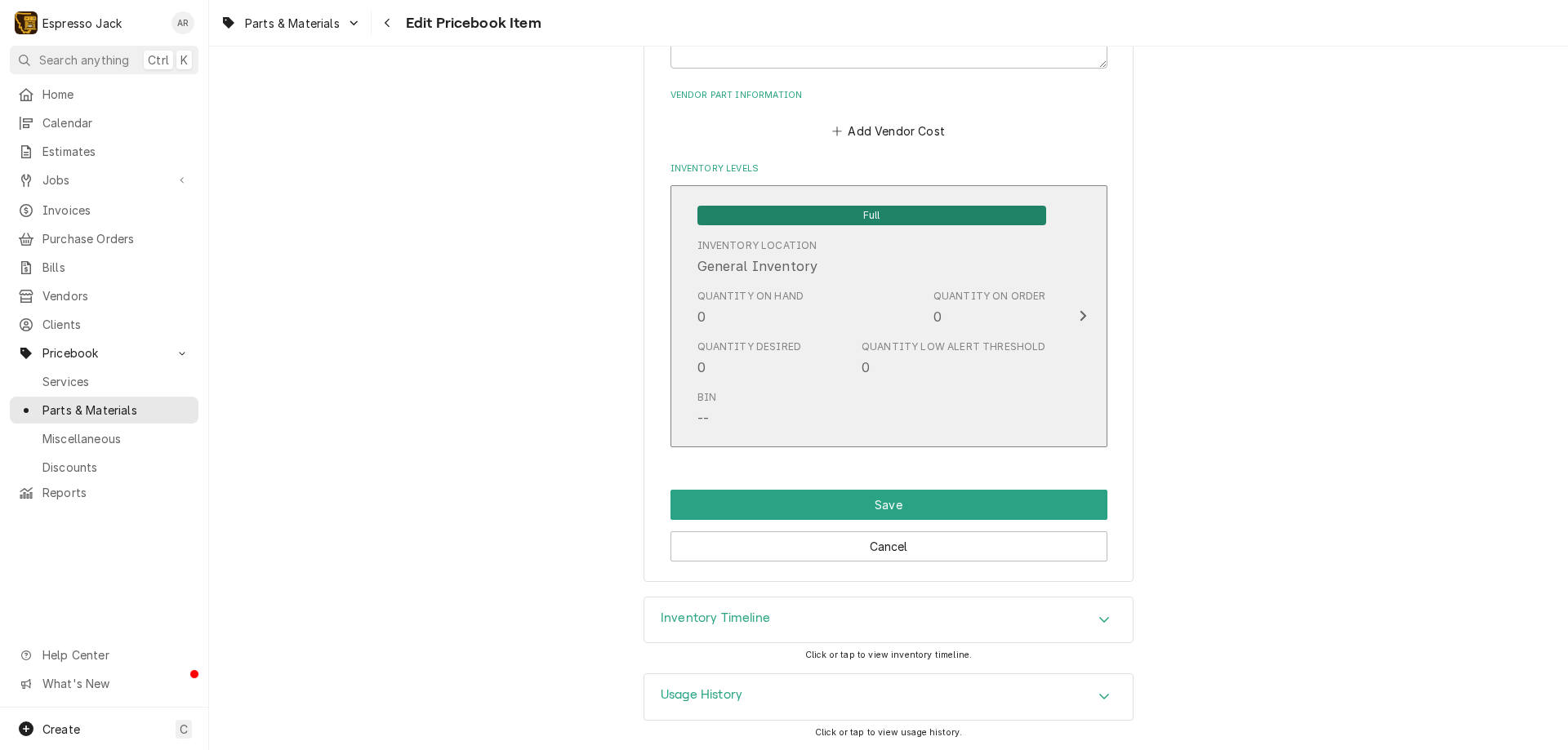
click at [1081, 317] on div "Update Inventory Level" at bounding box center [1083, 316] width 21 height 20
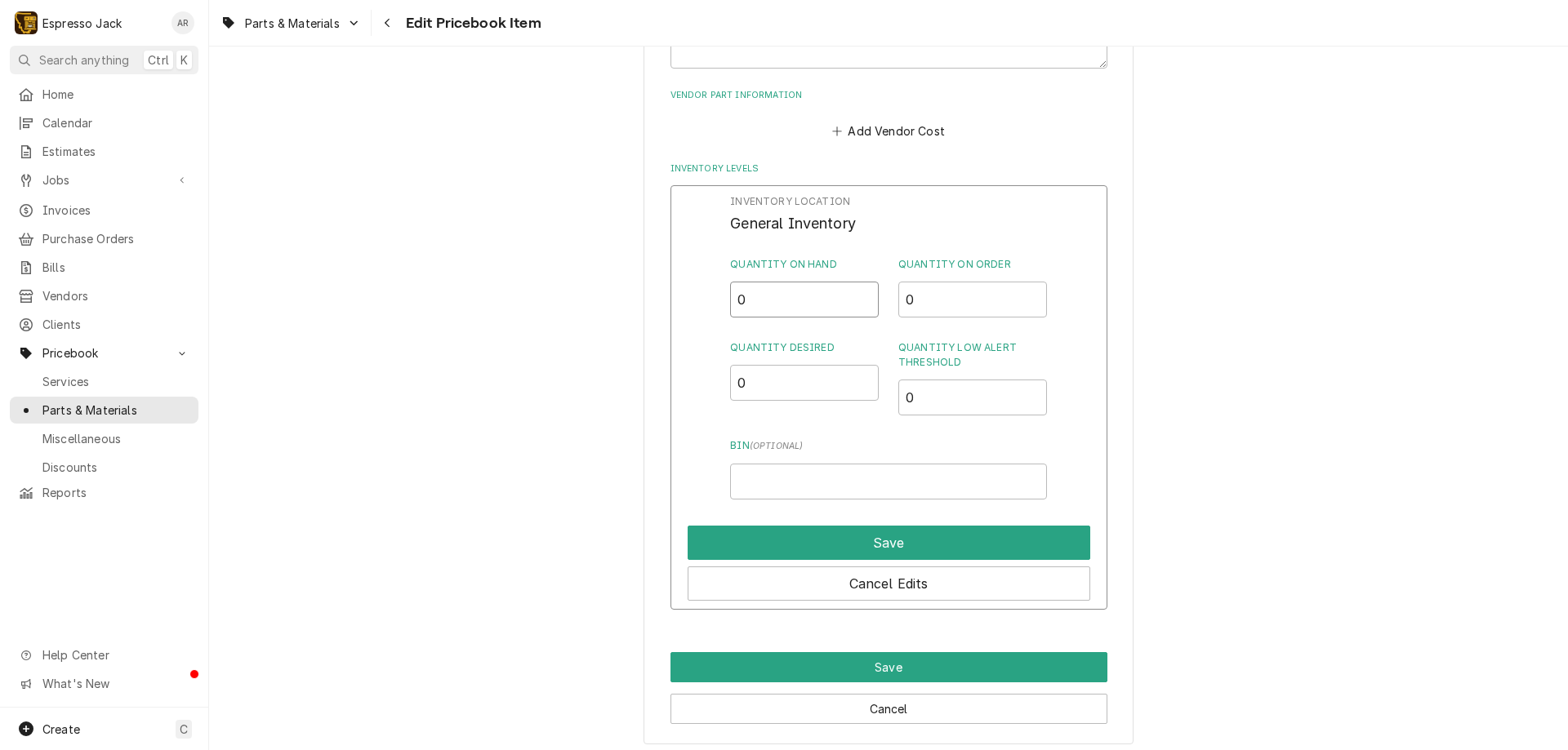
drag, startPoint x: 799, startPoint y: 295, endPoint x: 719, endPoint y: 287, distance: 80.4
click at [719, 287] on div "Inventory Location General Inventory Quantity on Hand 0 Quantity on Order 0 Qua…" at bounding box center [889, 398] width 437 height 425
type input "6"
drag, startPoint x: 756, startPoint y: 386, endPoint x: 699, endPoint y: 368, distance: 59.8
click at [699, 368] on div "Inventory Location General Inventory Quantity on Hand 6 Quantity on Order 0 Qua…" at bounding box center [889, 398] width 437 height 425
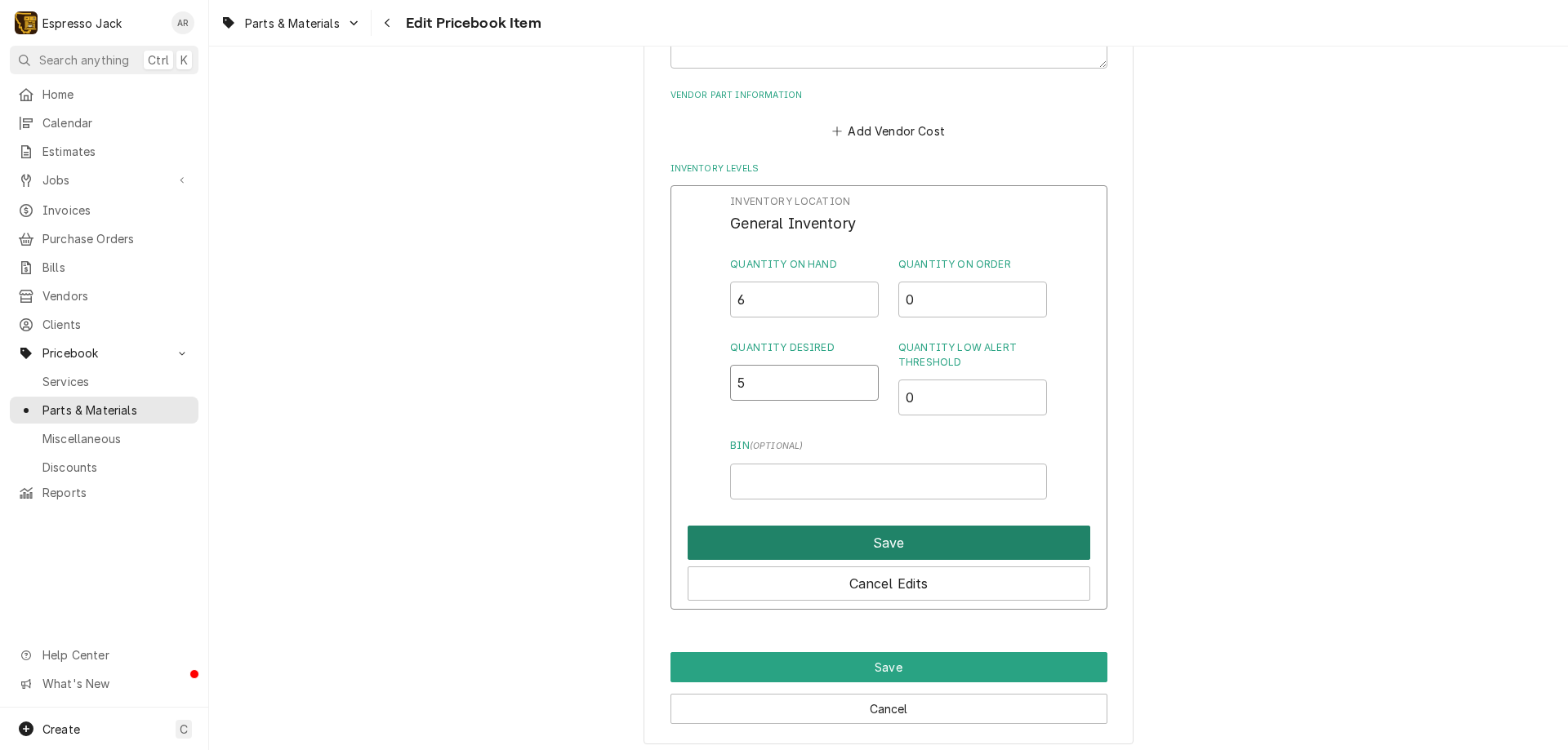
type input "5"
click at [881, 535] on button "Save" at bounding box center [889, 543] width 402 height 34
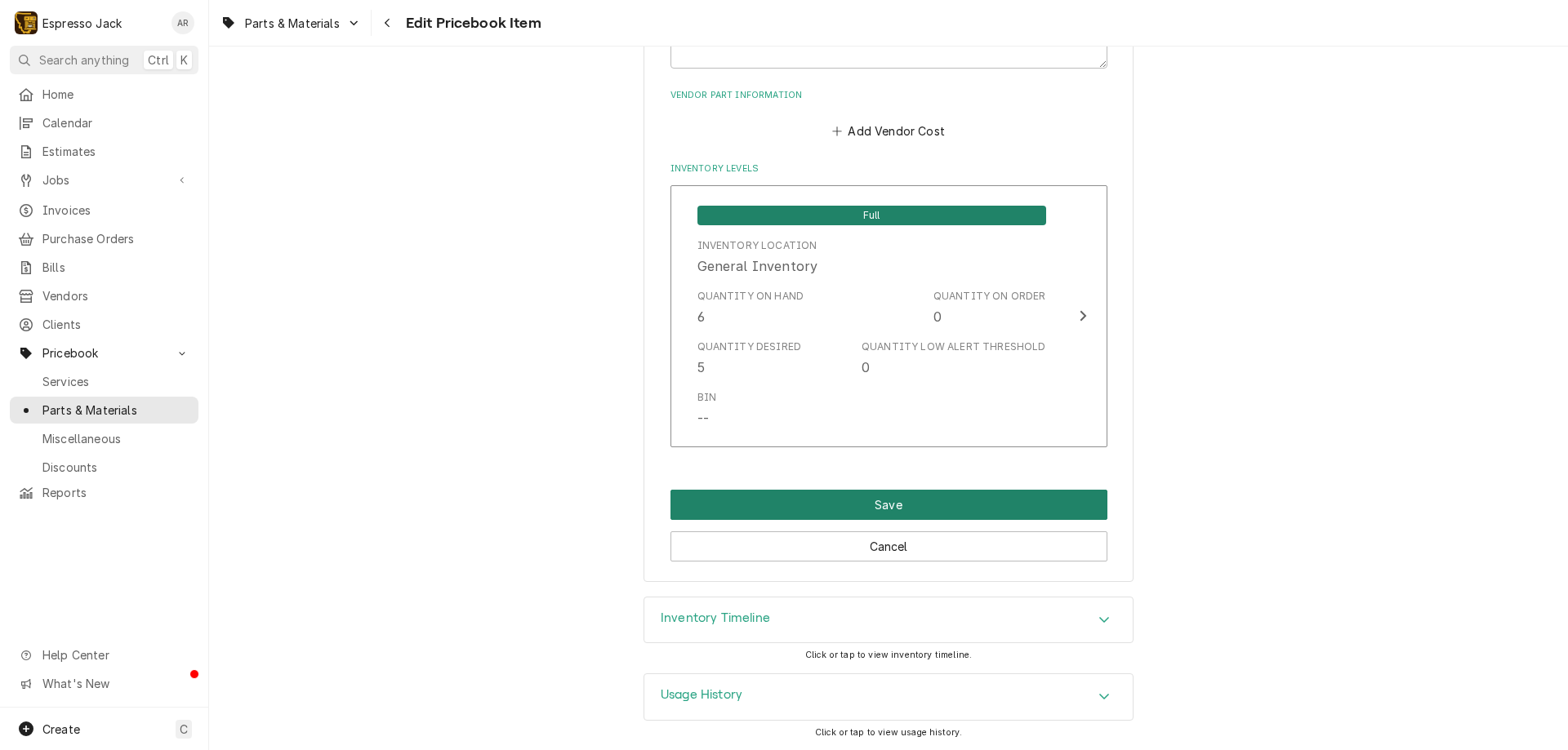
click at [874, 500] on button "Save" at bounding box center [889, 504] width 437 height 30
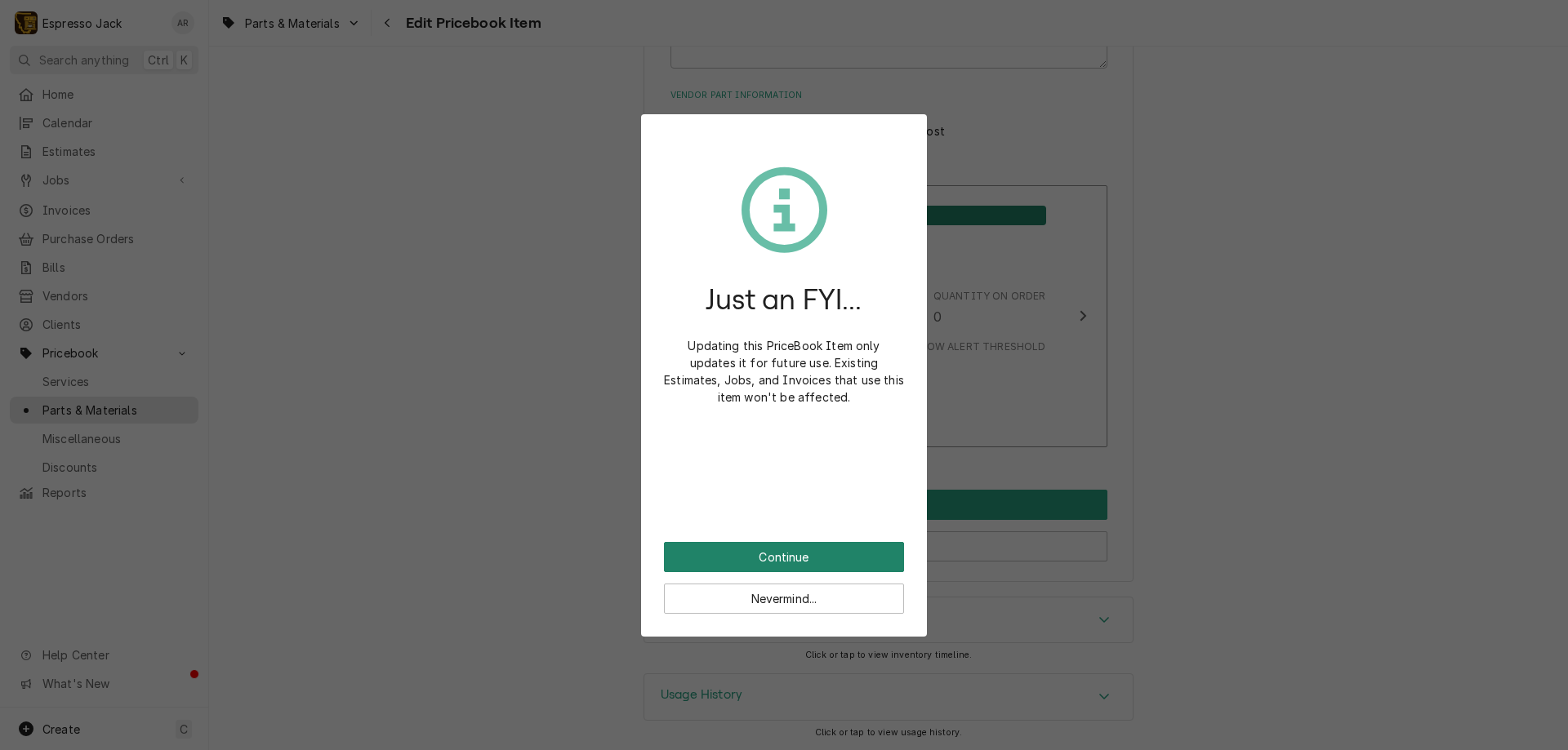
click at [804, 554] on button "Continue" at bounding box center [784, 557] width 240 height 30
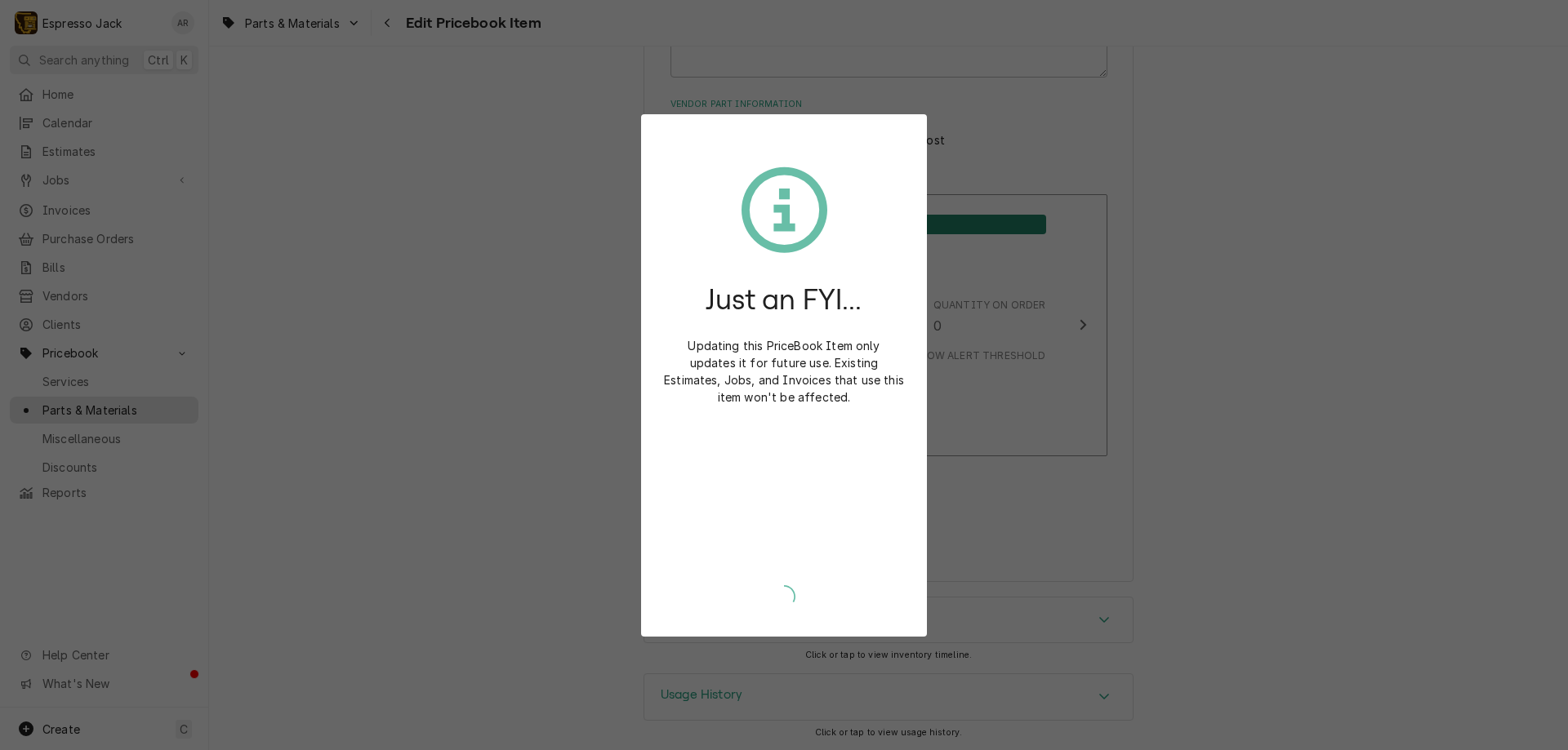
scroll to position [921, 0]
type textarea "x"
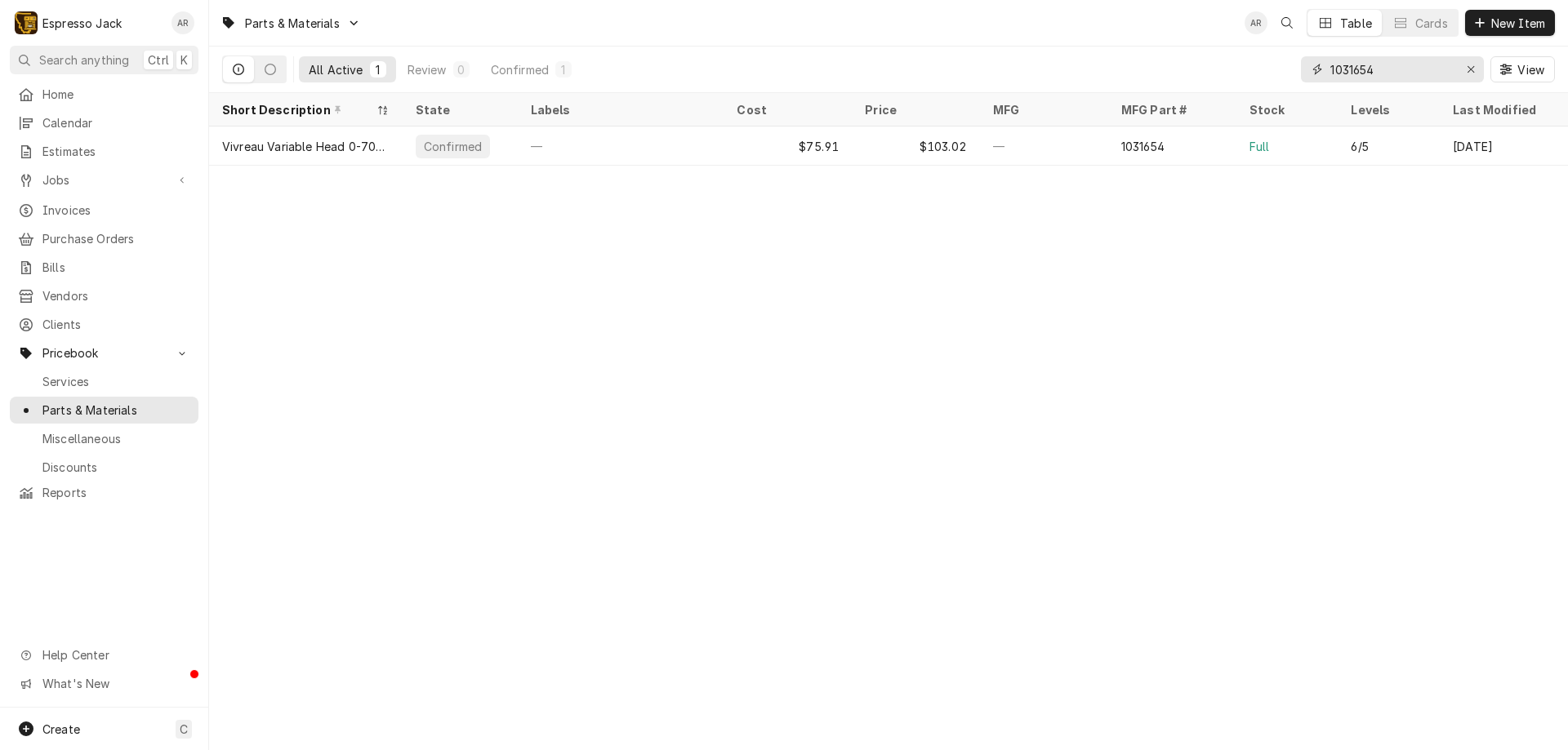
drag, startPoint x: 1392, startPoint y: 63, endPoint x: 1155, endPoint y: 61, distance: 237.0
click at [1155, 61] on div "All Active 1 Review 0 Confirmed 1 1031654 View" at bounding box center [889, 69] width 1332 height 46
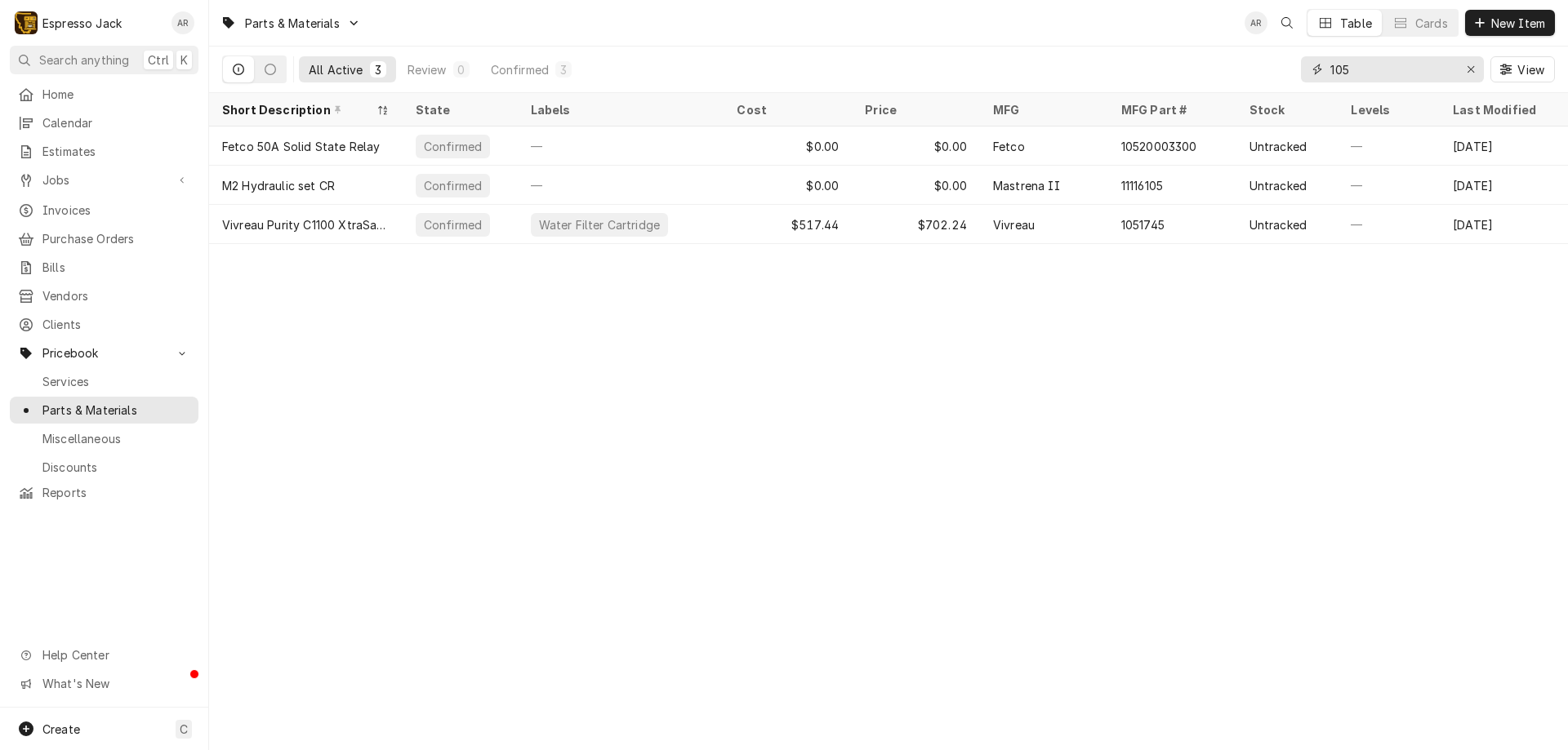
type input "1054"
